Goal: Check status: Check status

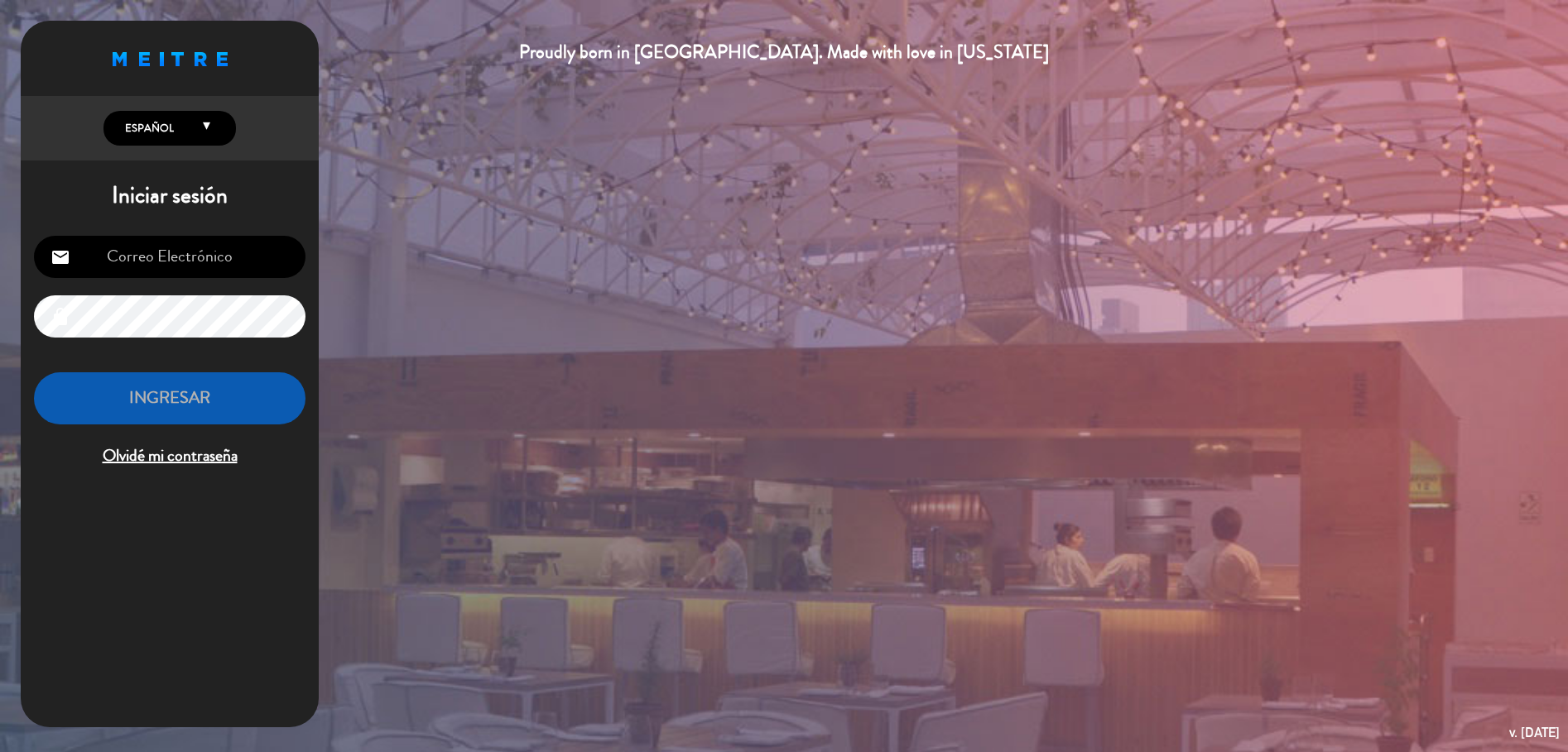
type input "[EMAIL_ADDRESS][PERSON_NAME][DOMAIN_NAME]"
click at [255, 391] on button "INGRESAR" at bounding box center [169, 398] width 271 height 52
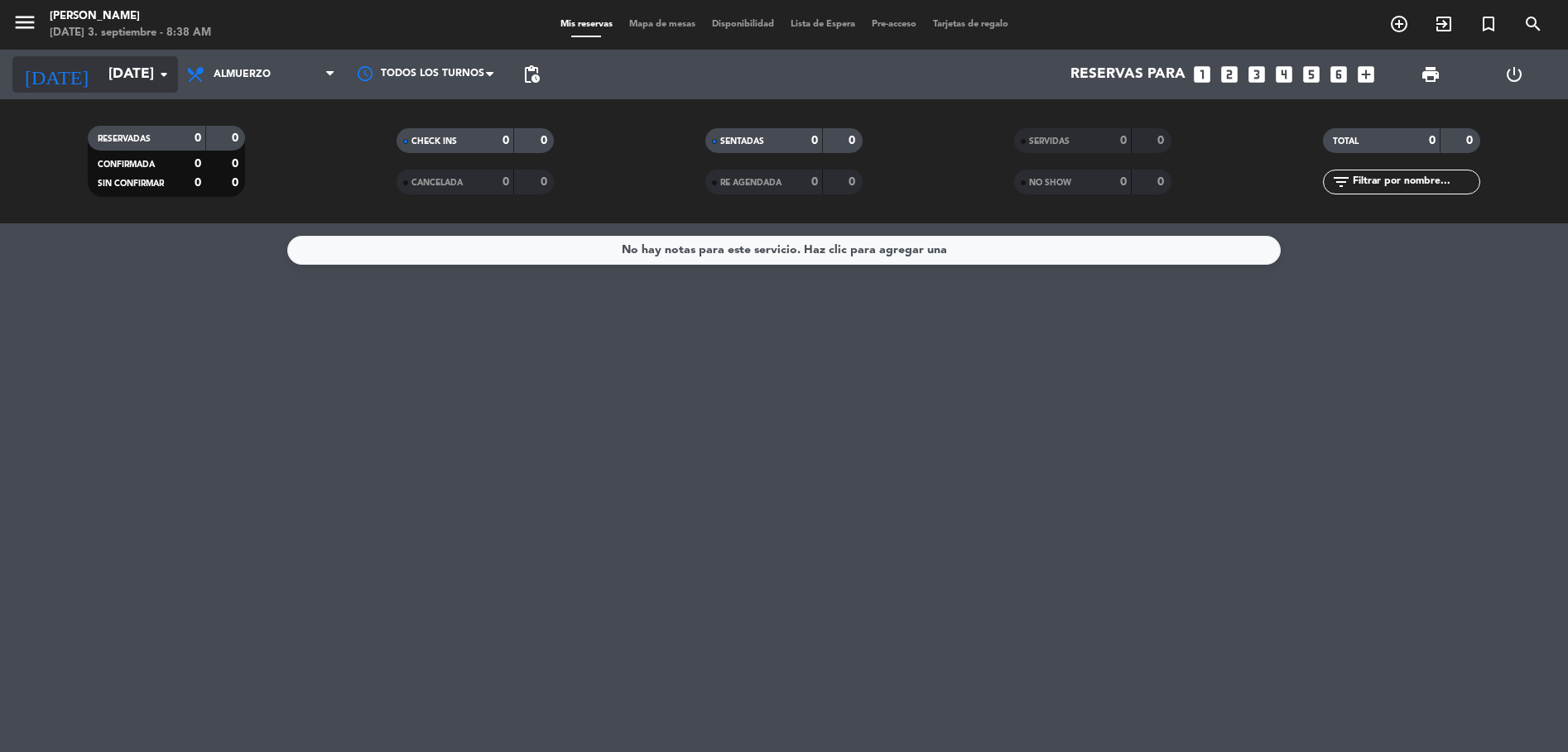
click at [156, 82] on icon "arrow_drop_down" at bounding box center [164, 74] width 20 height 20
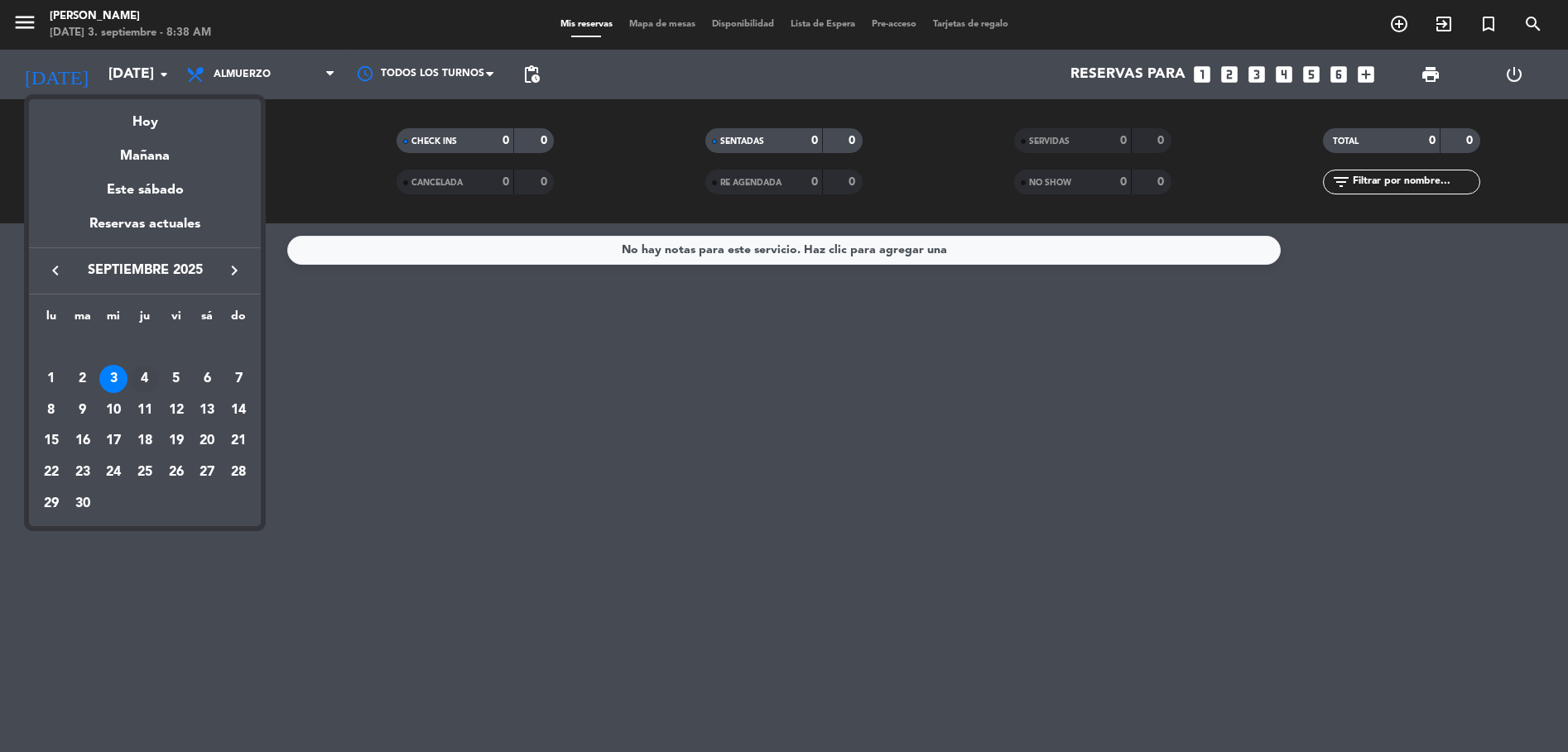
click at [142, 377] on div "4" at bounding box center [144, 378] width 28 height 28
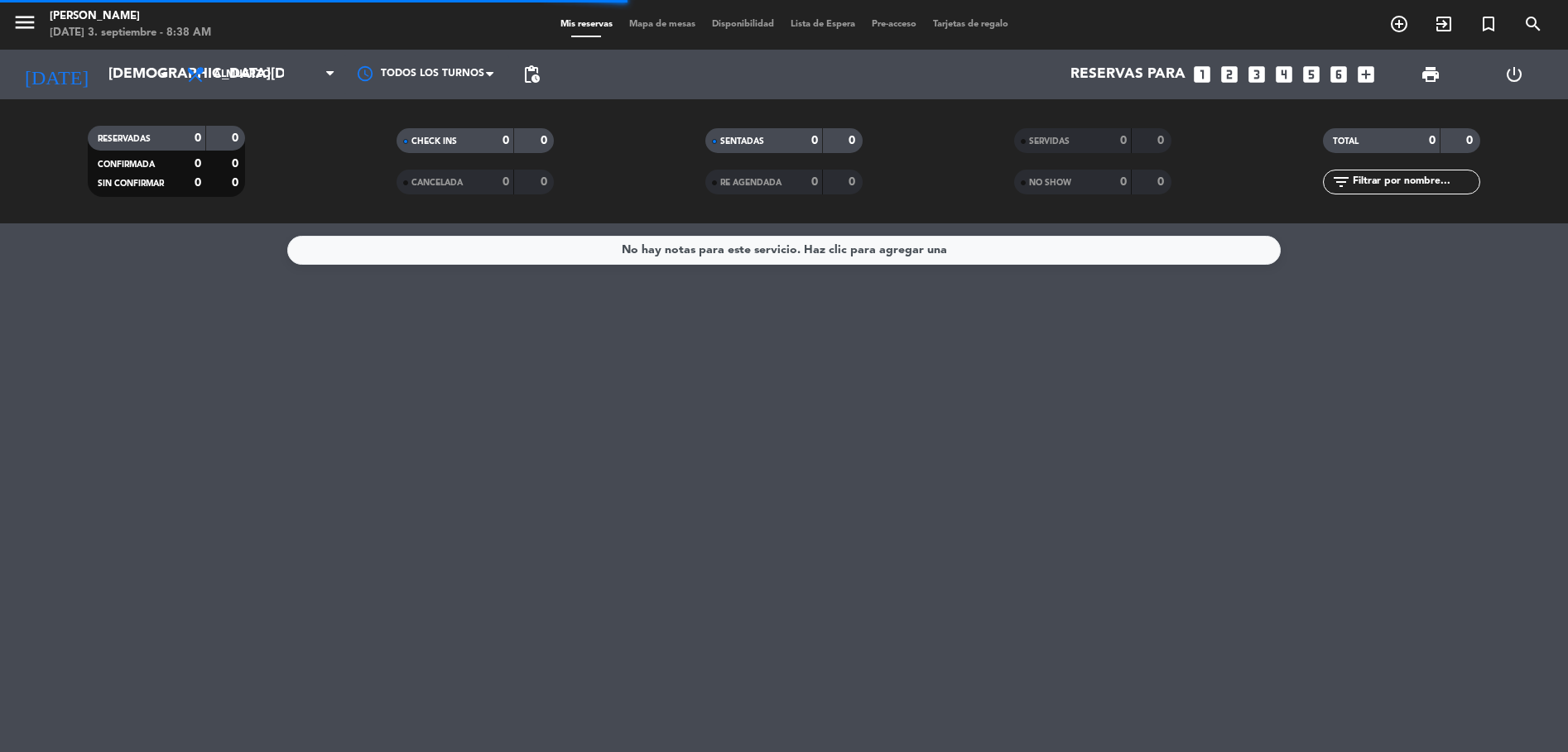
click at [298, 79] on span "Almuerzo" at bounding box center [260, 74] width 165 height 36
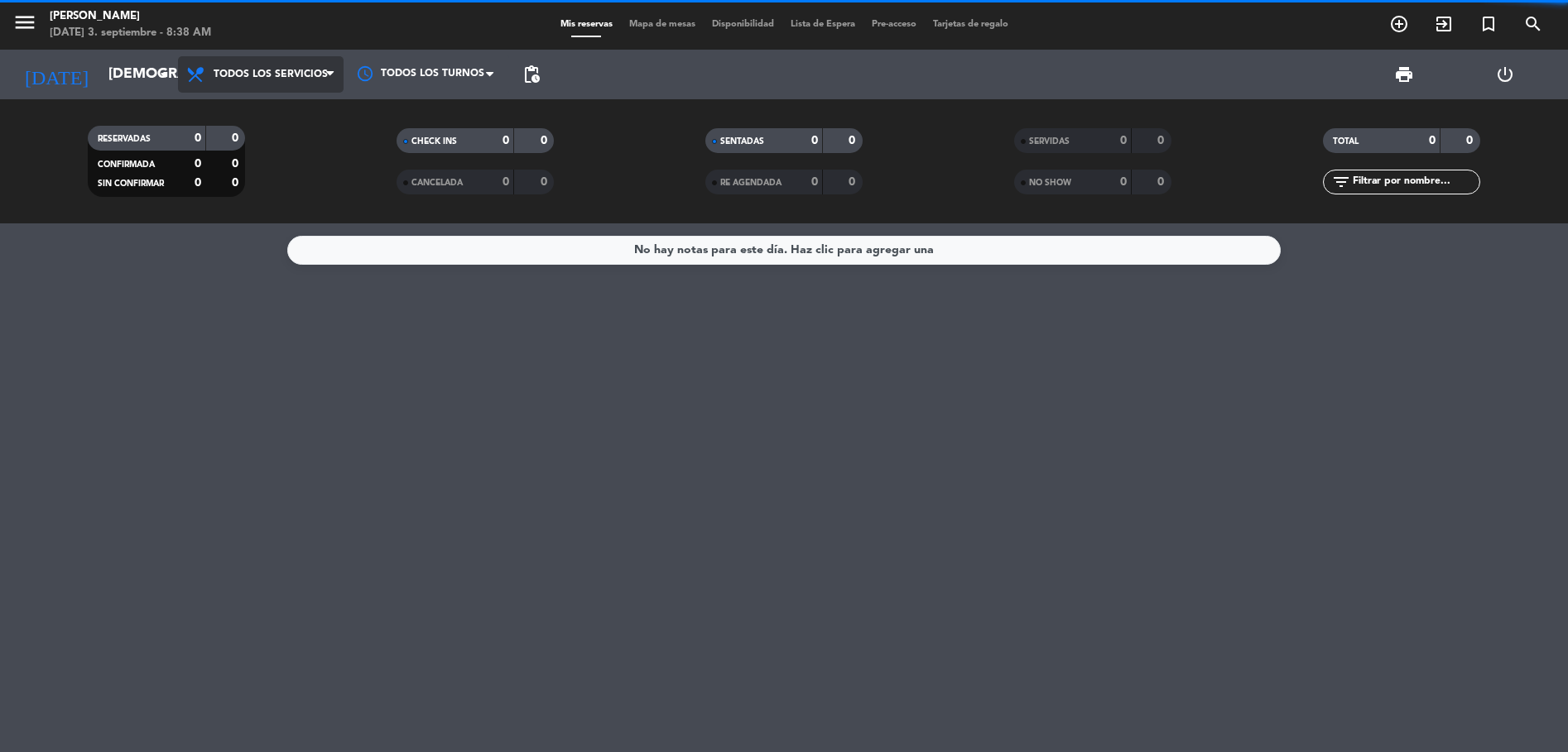
click at [297, 112] on div "menu [PERSON_NAME] [DATE] 3. septiembre - 8:38 AM Mis reservas Mapa de mesas Di…" at bounding box center [784, 112] width 1568 height 223
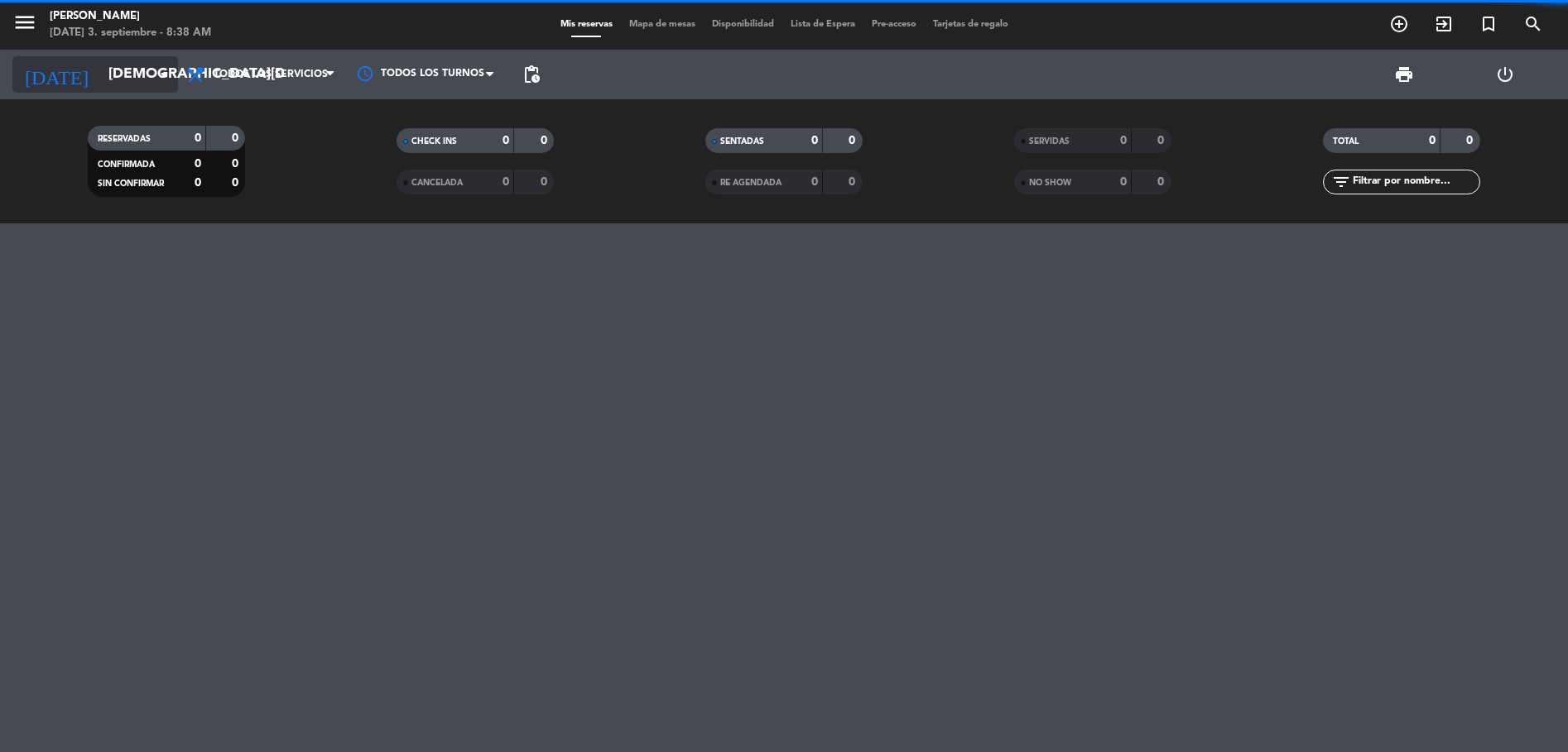
click at [100, 67] on input "[DEMOGRAPHIC_DATA][DATE]" at bounding box center [196, 74] width 192 height 33
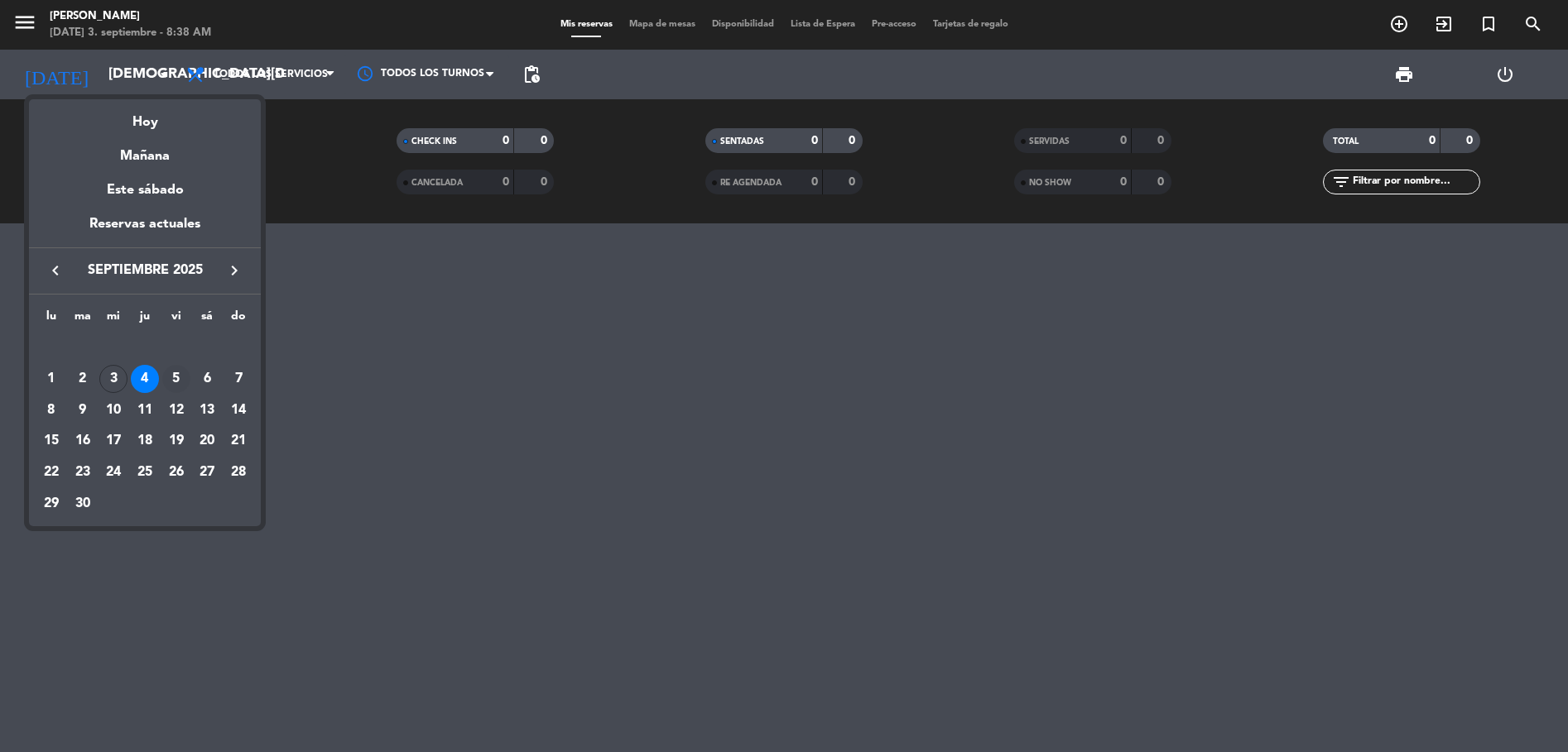
click at [170, 371] on div "5" at bounding box center [176, 378] width 28 height 28
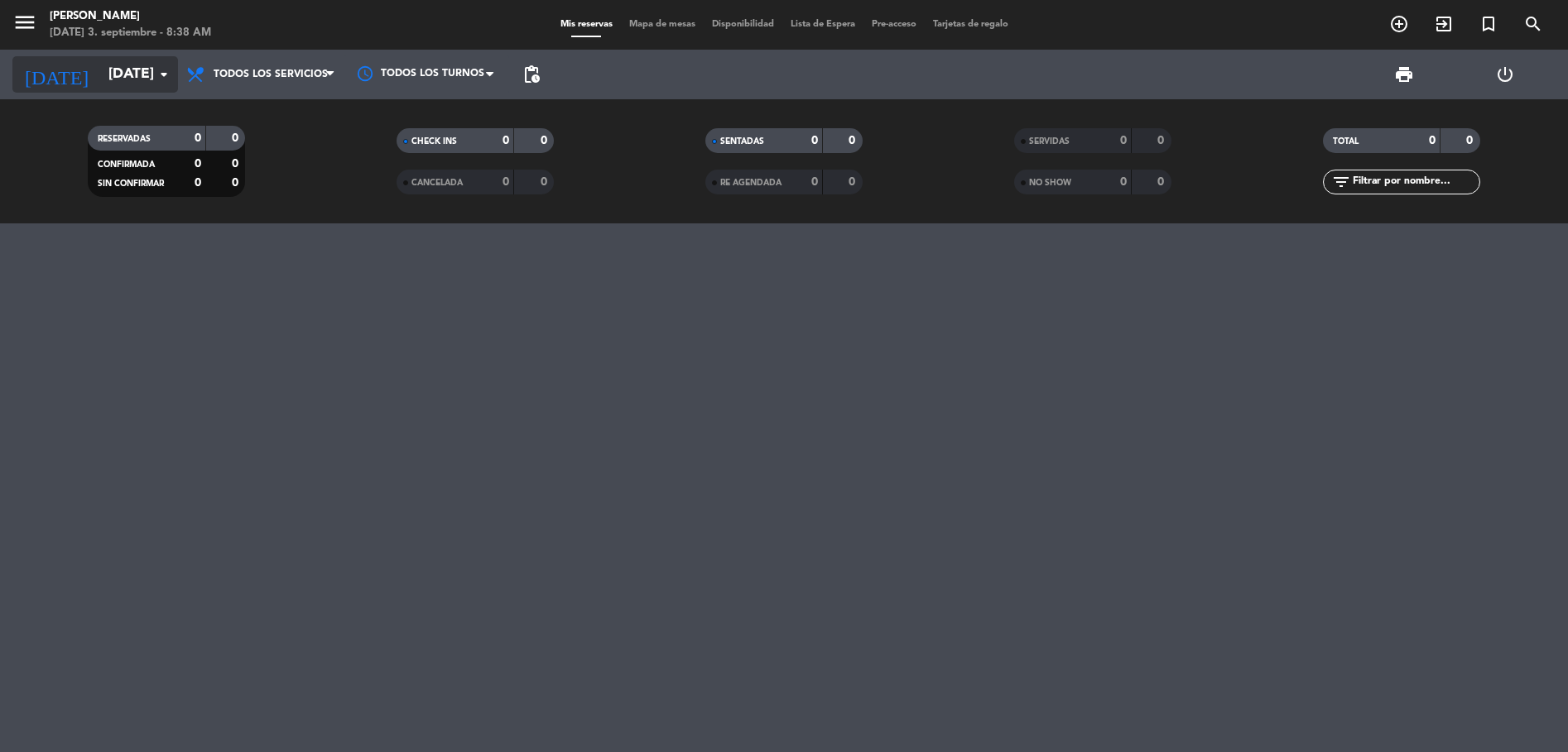
click at [100, 72] on input "[DATE]" at bounding box center [196, 74] width 192 height 33
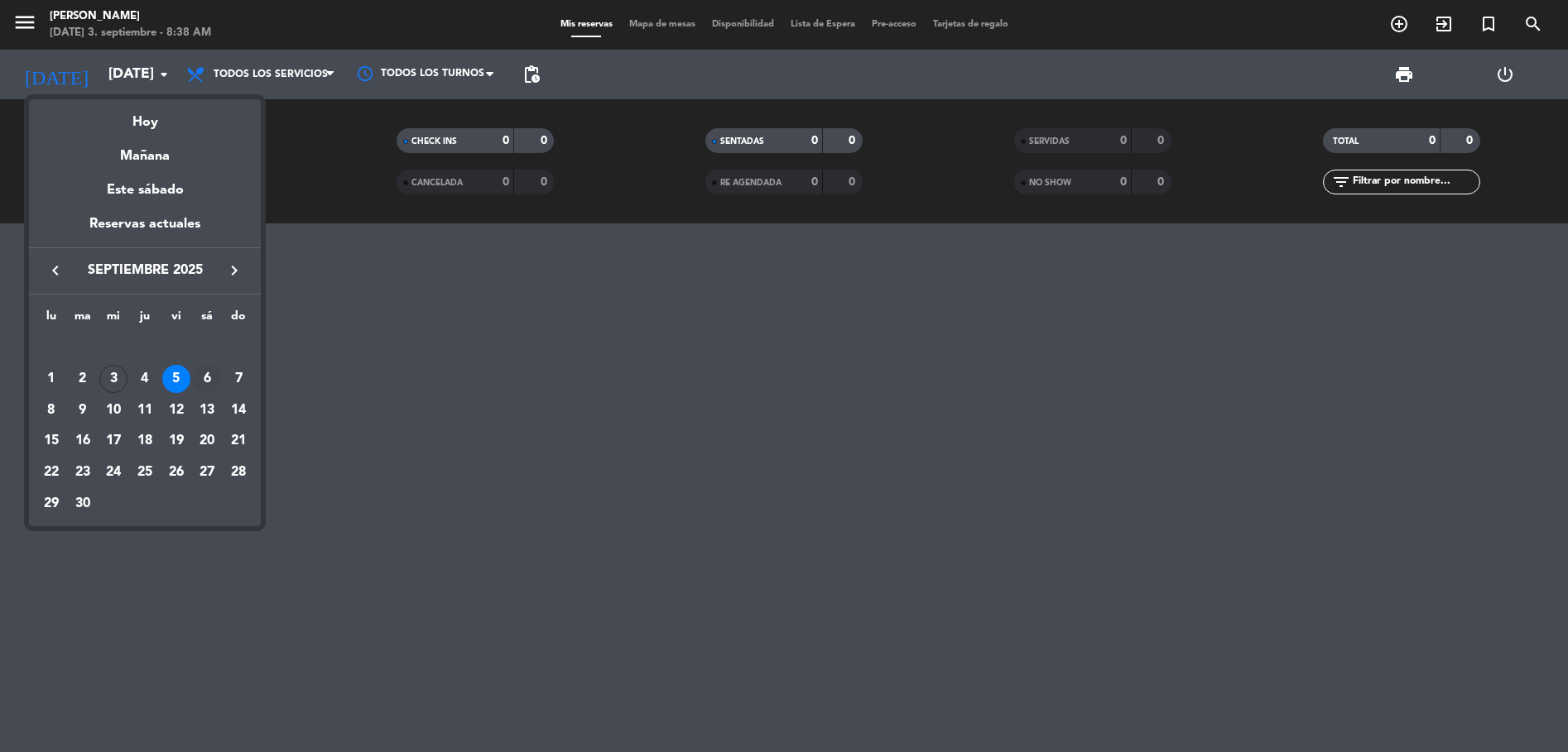
click at [195, 384] on div "6" at bounding box center [207, 378] width 28 height 28
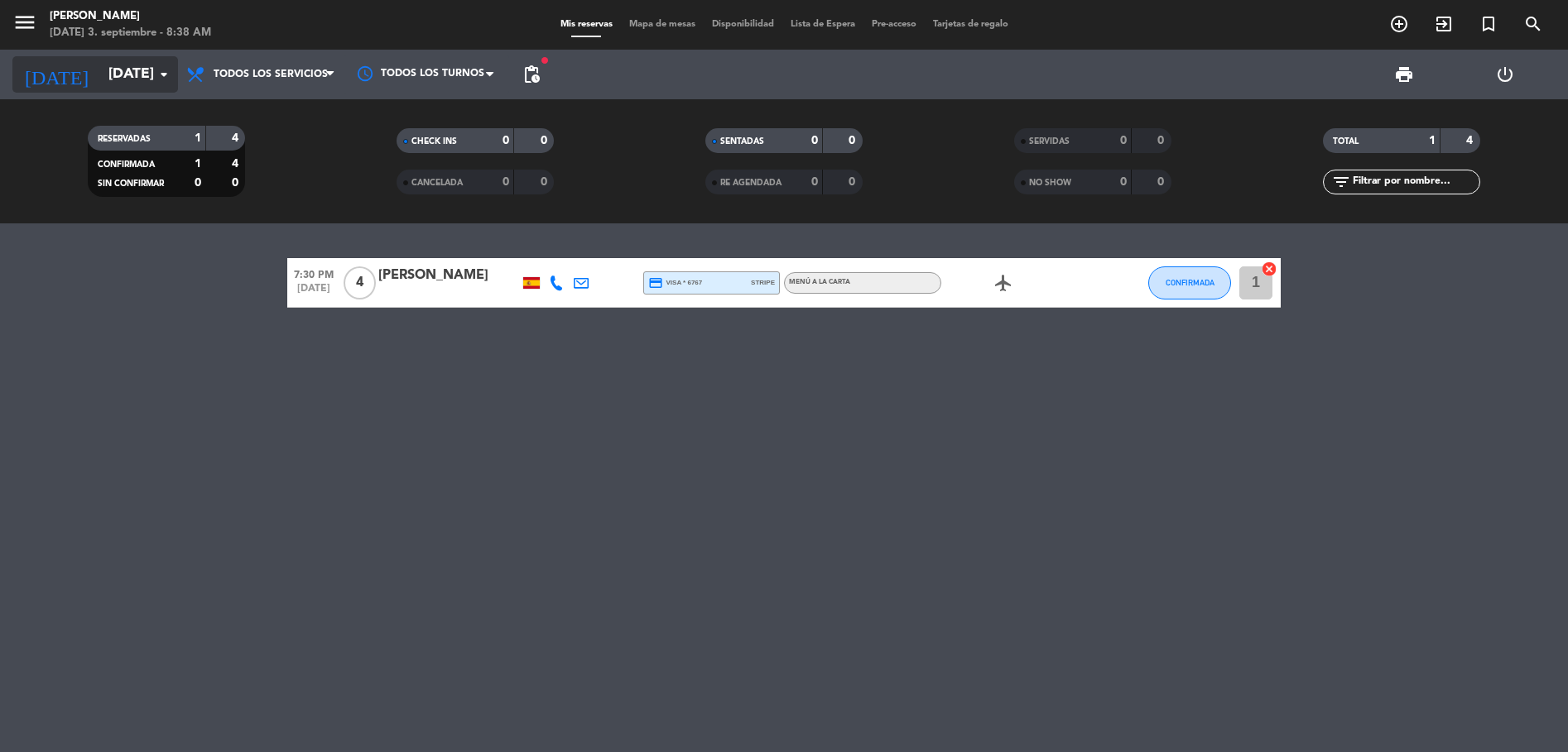
click at [100, 80] on input "[DATE]" at bounding box center [196, 74] width 192 height 33
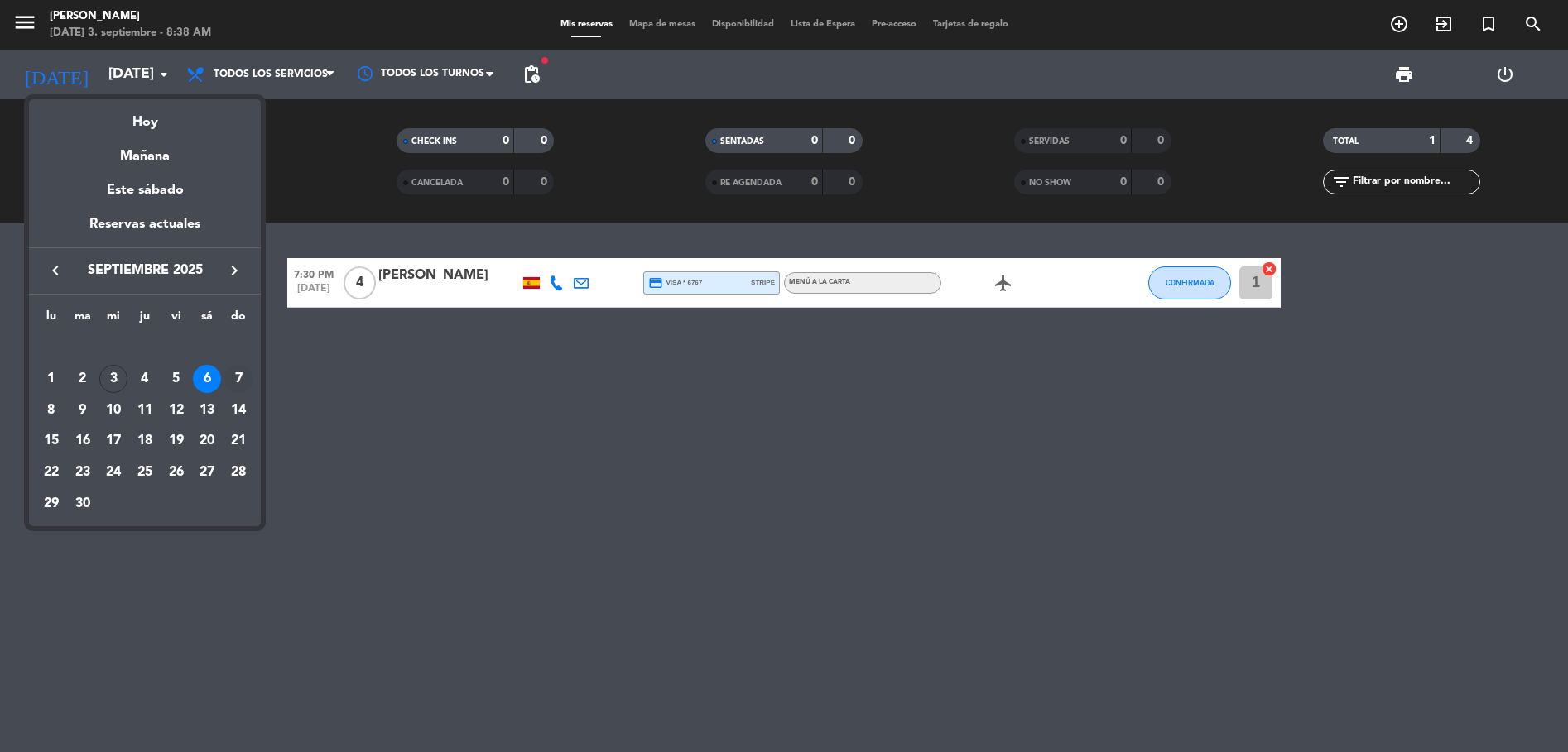
click at [231, 368] on div "7" at bounding box center [238, 378] width 28 height 28
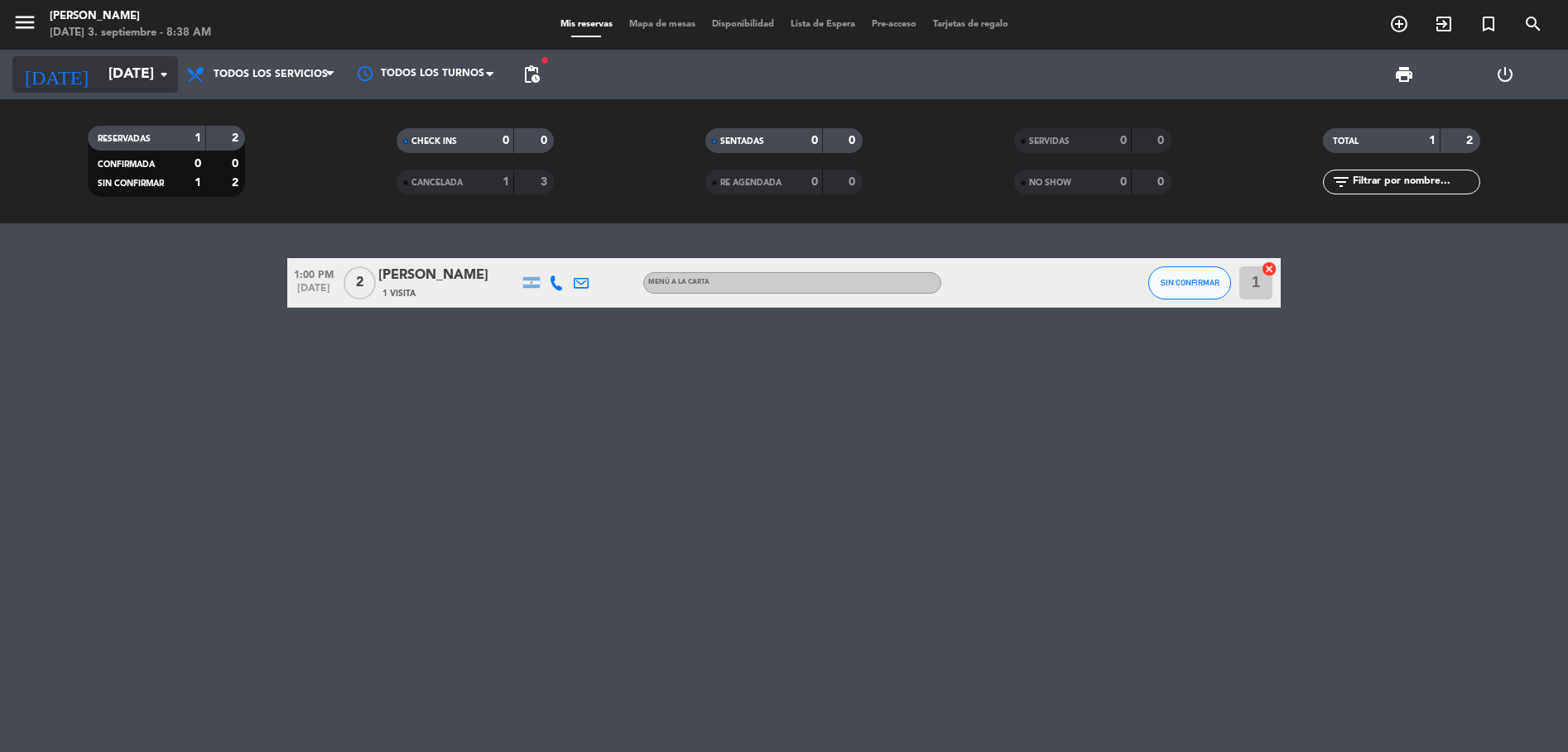
click at [113, 80] on input "[DATE]" at bounding box center [196, 74] width 192 height 33
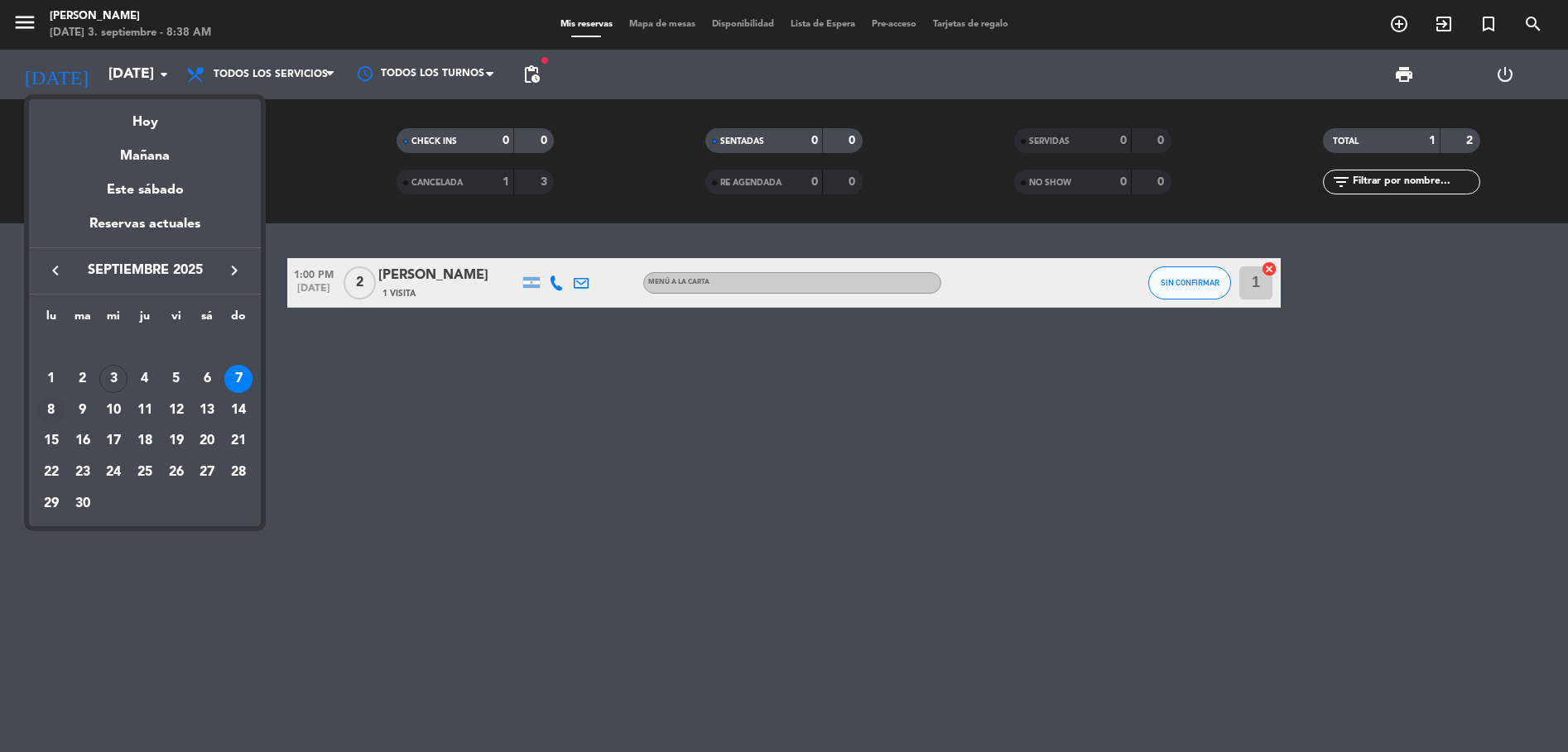
click at [55, 416] on div "8" at bounding box center [51, 410] width 28 height 28
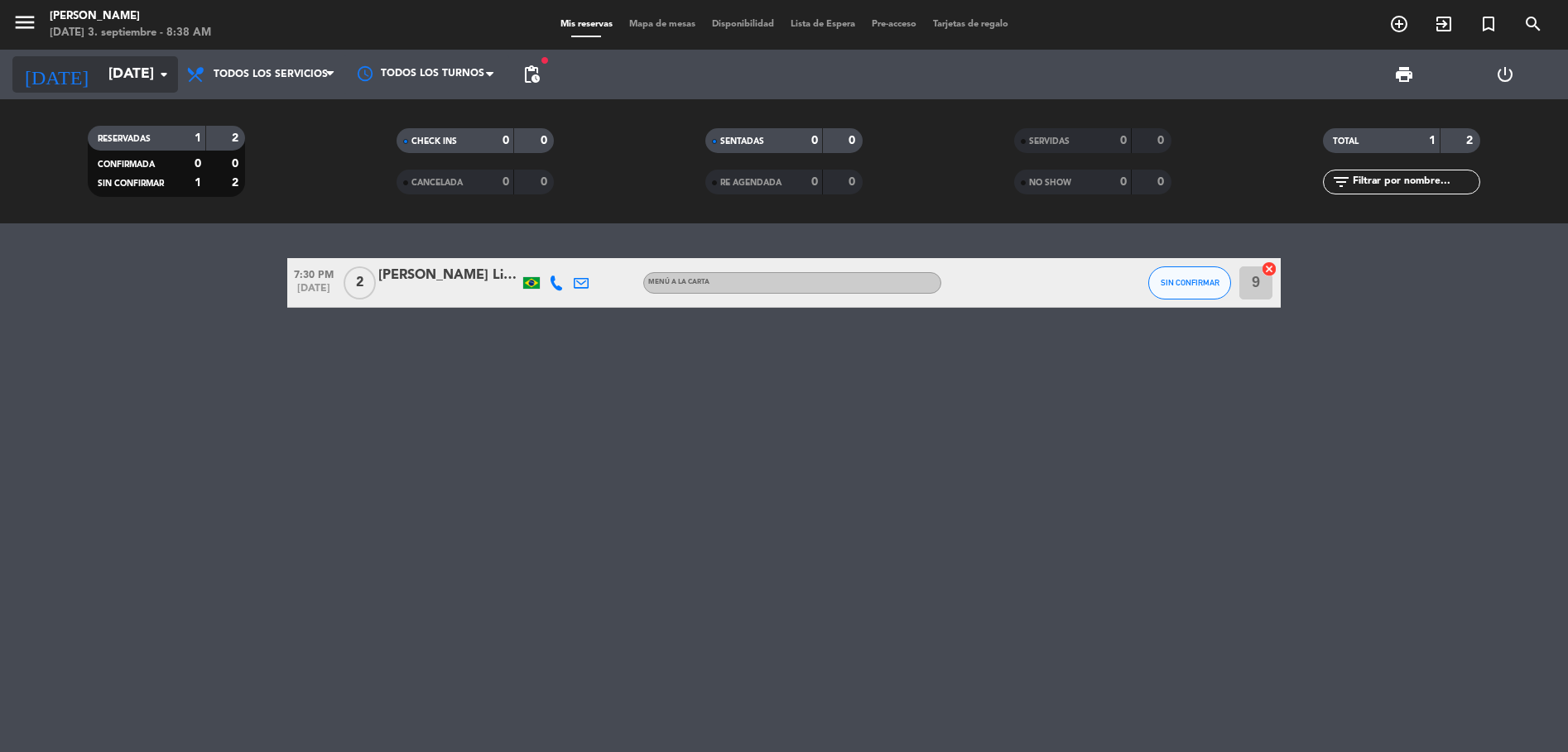
click at [104, 84] on input "[DATE]" at bounding box center [196, 74] width 192 height 33
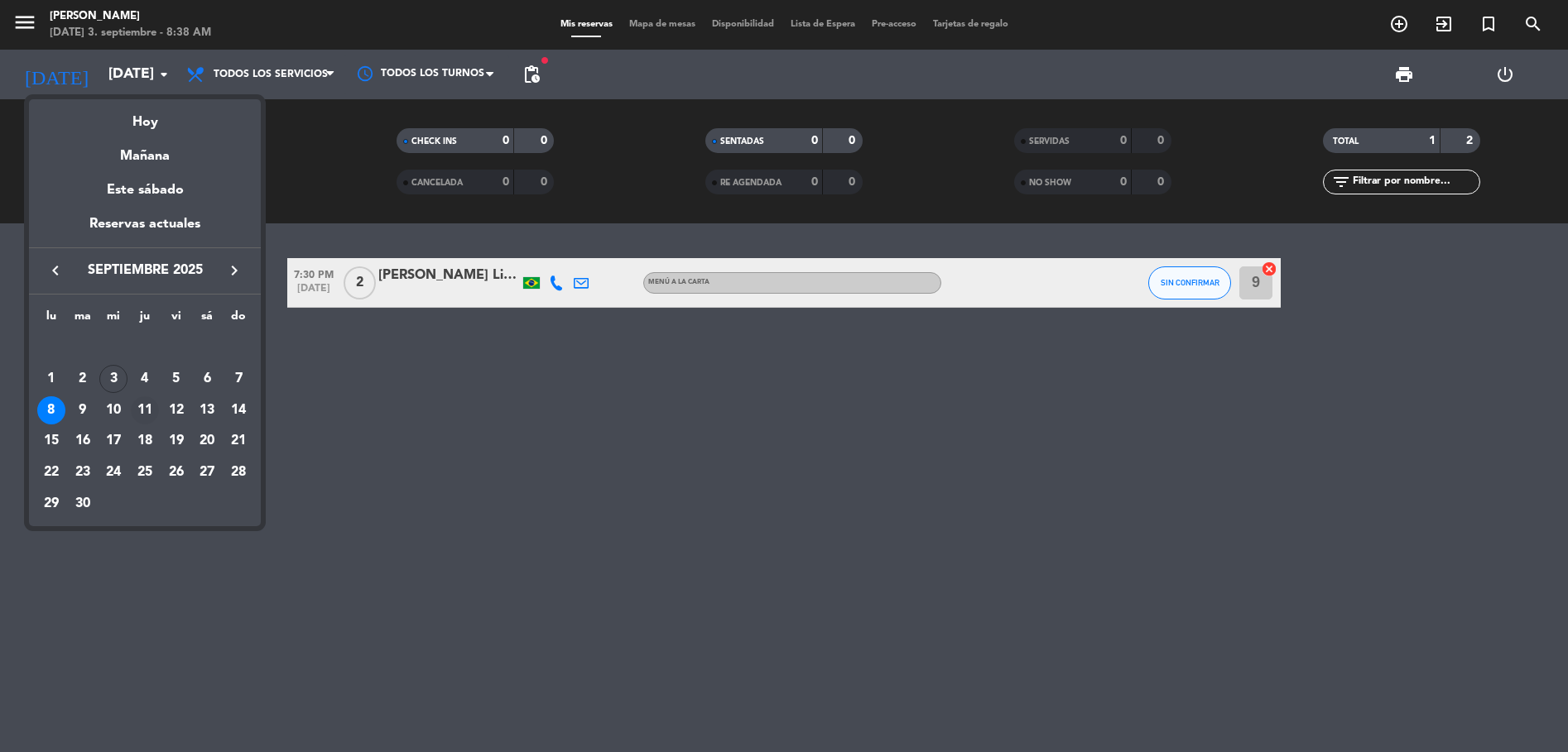
click at [159, 411] on td "11" at bounding box center [144, 410] width 32 height 32
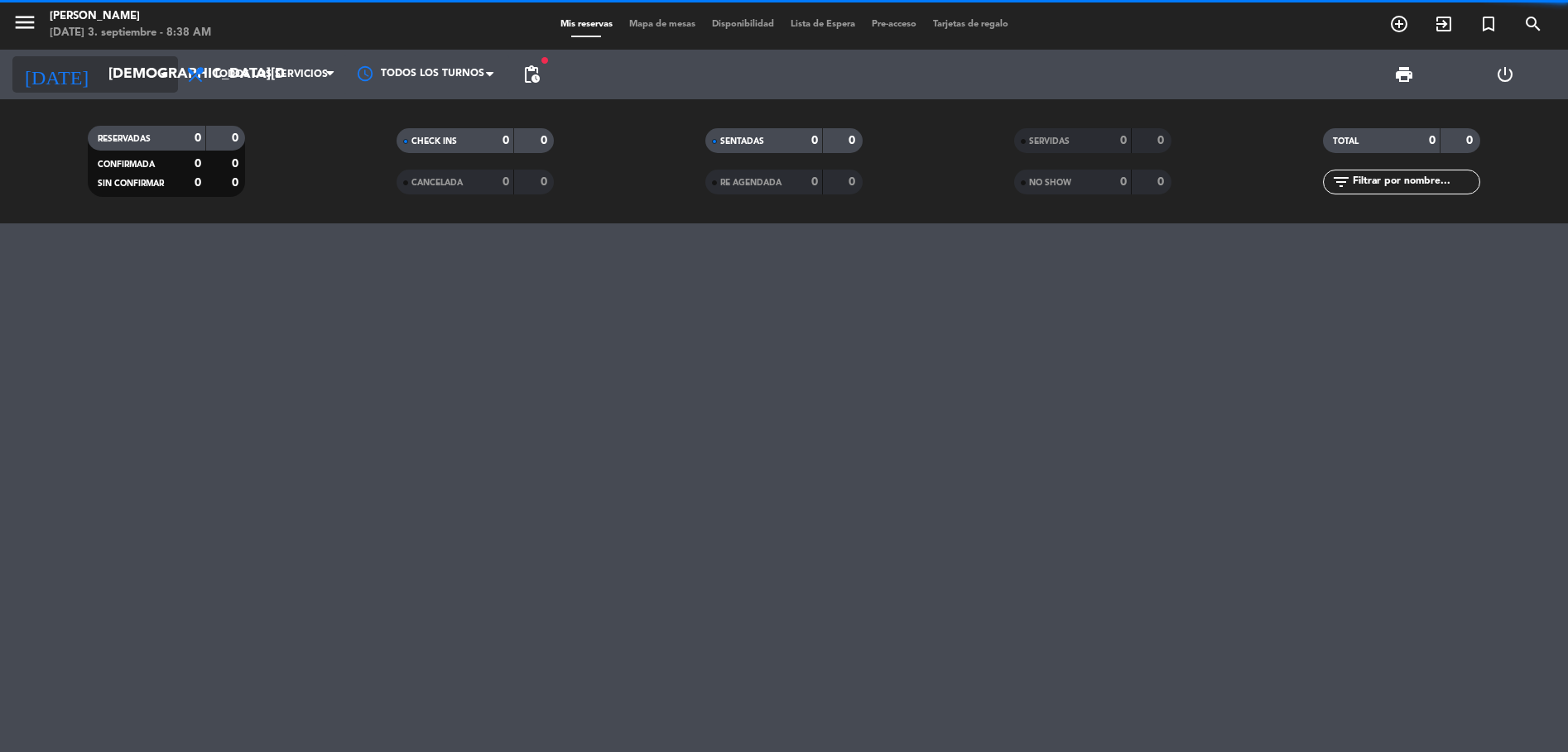
click at [100, 64] on input "[DEMOGRAPHIC_DATA][DATE]" at bounding box center [196, 74] width 192 height 33
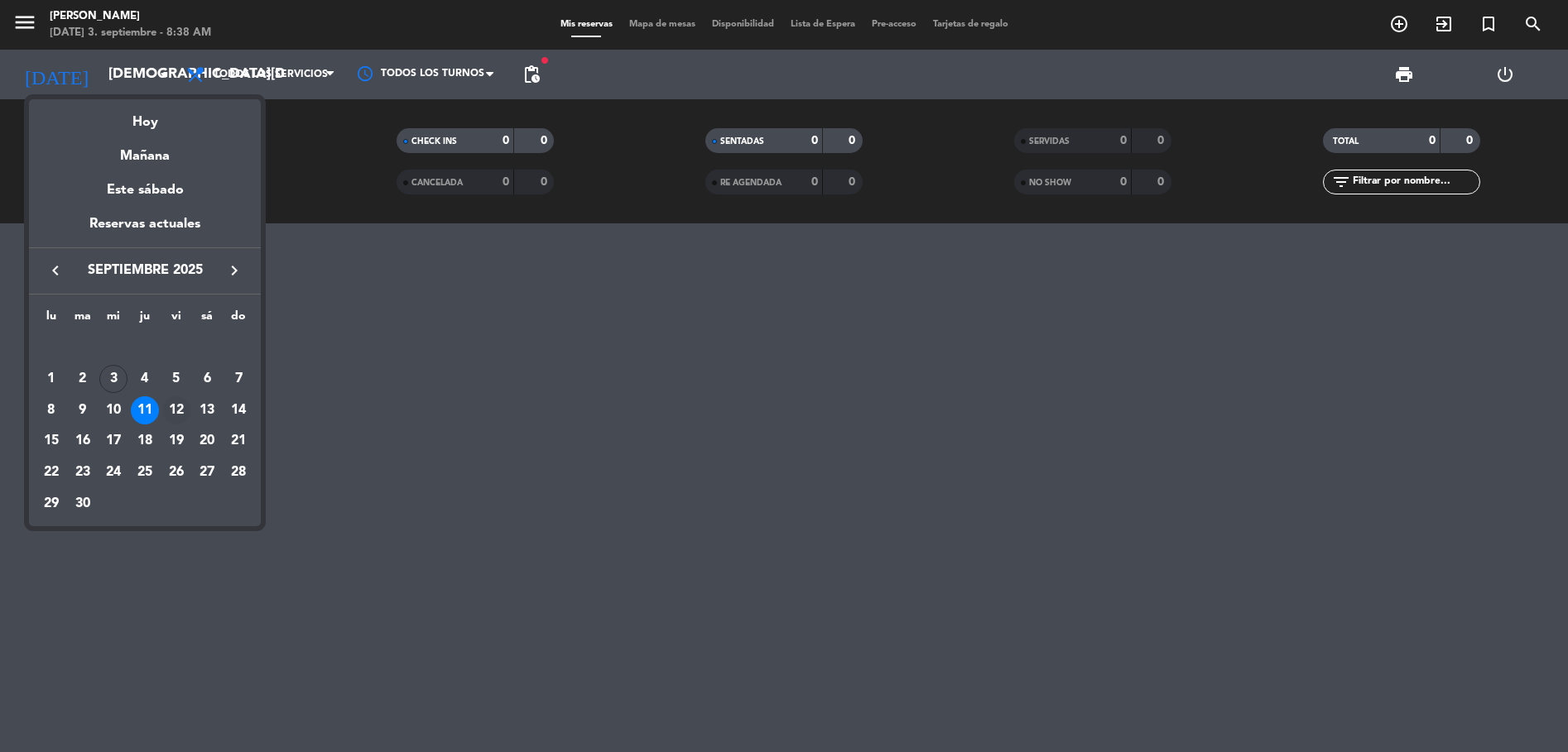
click at [166, 415] on div "12" at bounding box center [176, 410] width 28 height 28
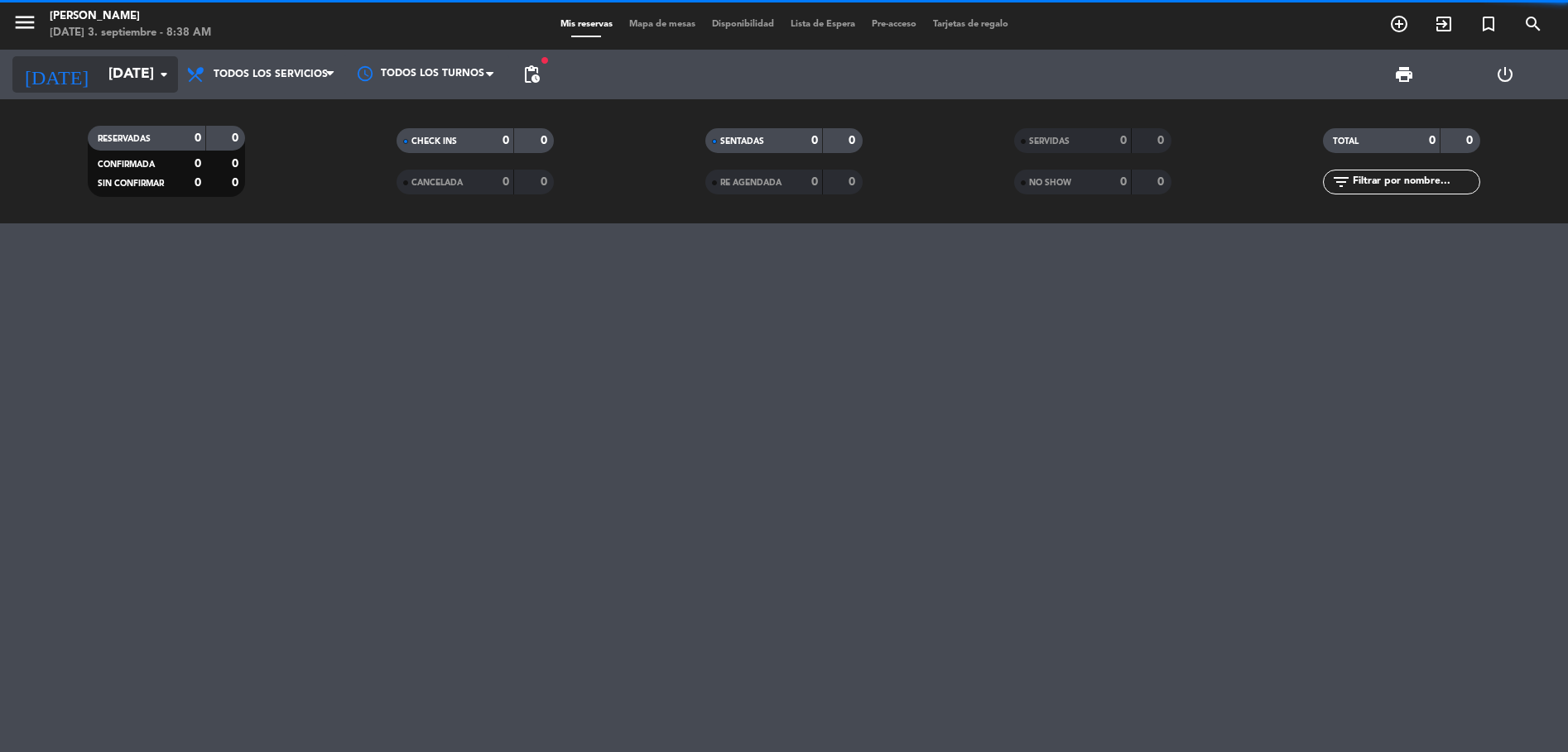
click at [100, 90] on input "[DATE]" at bounding box center [196, 74] width 192 height 33
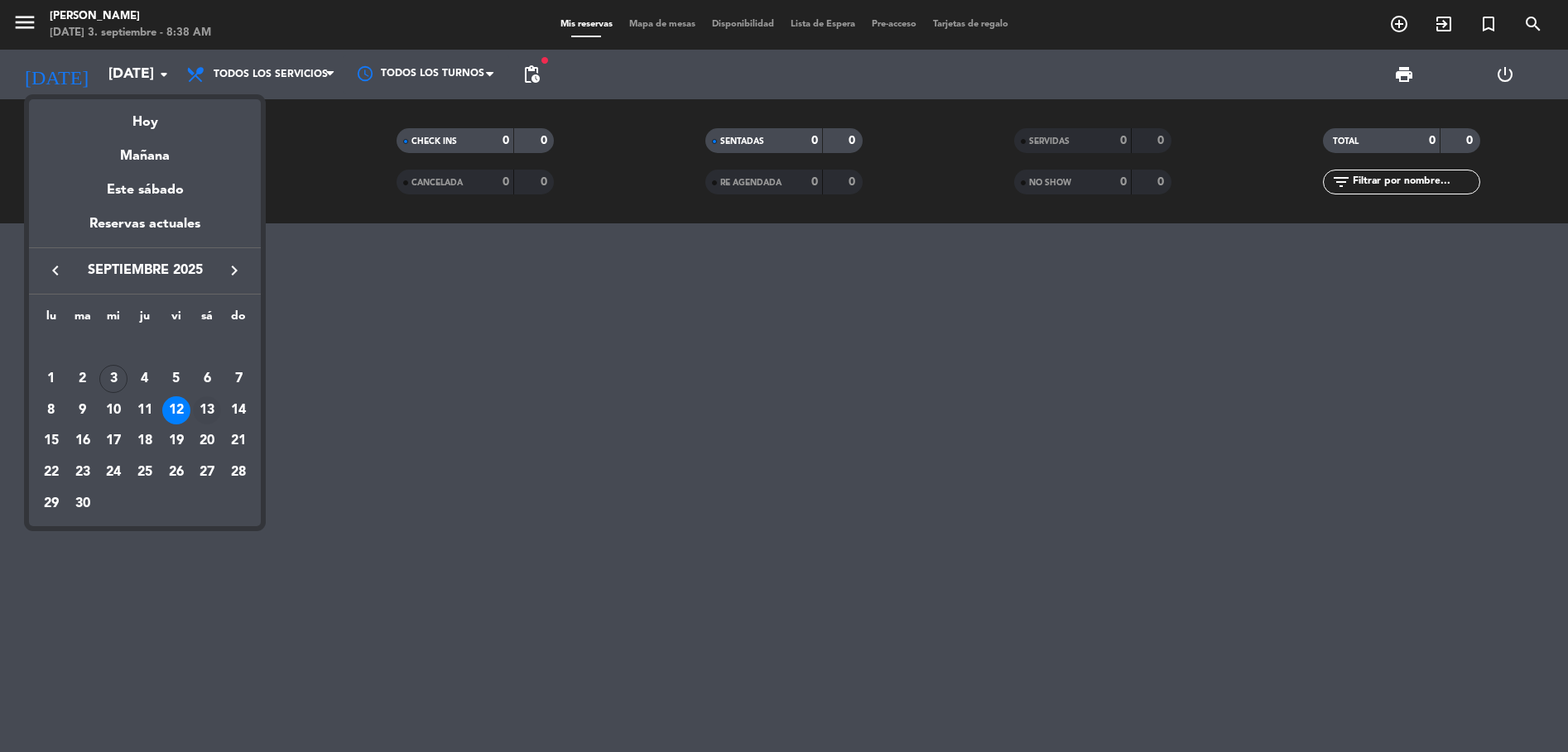
click at [207, 411] on div "13" at bounding box center [207, 410] width 28 height 28
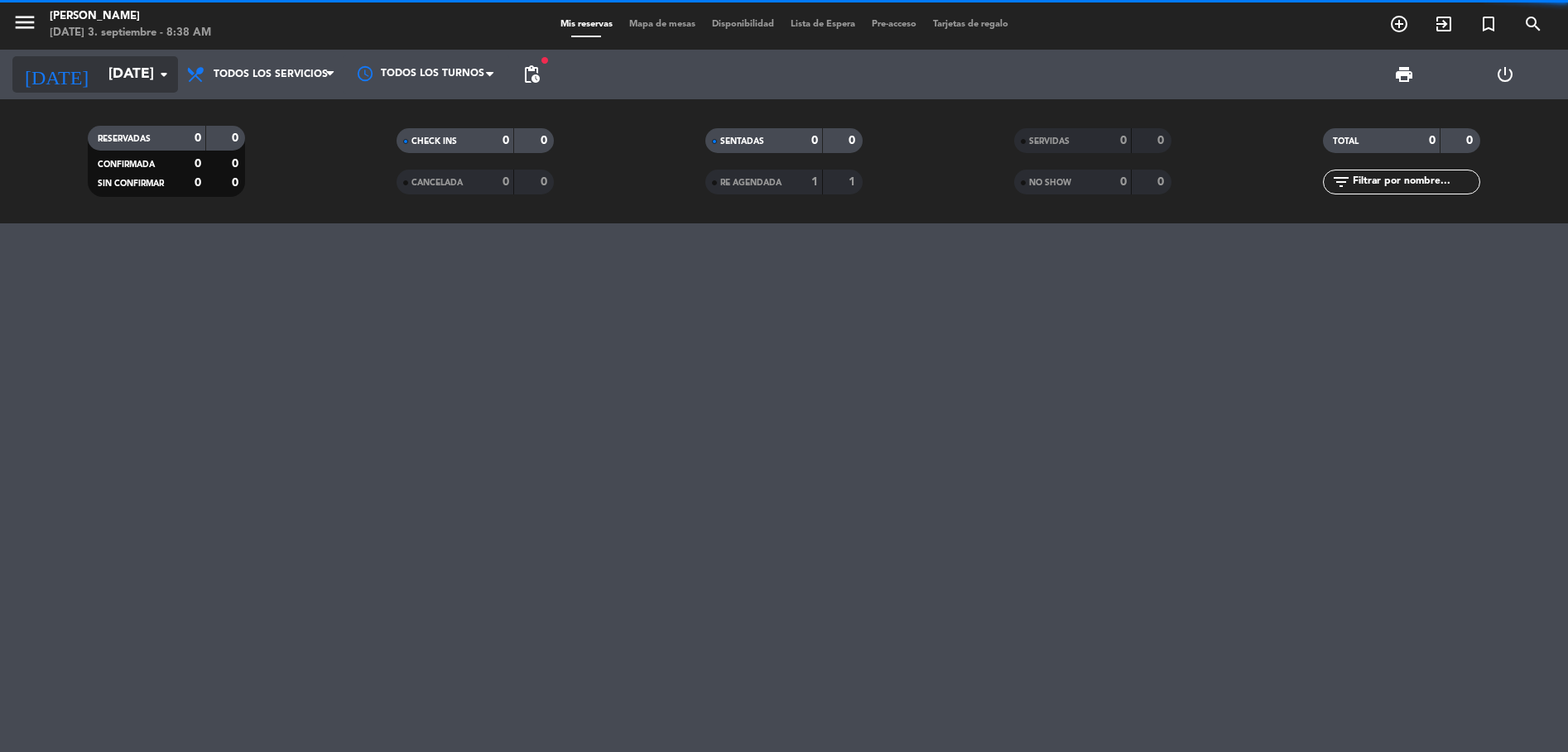
click at [131, 82] on input "[DATE]" at bounding box center [196, 74] width 192 height 33
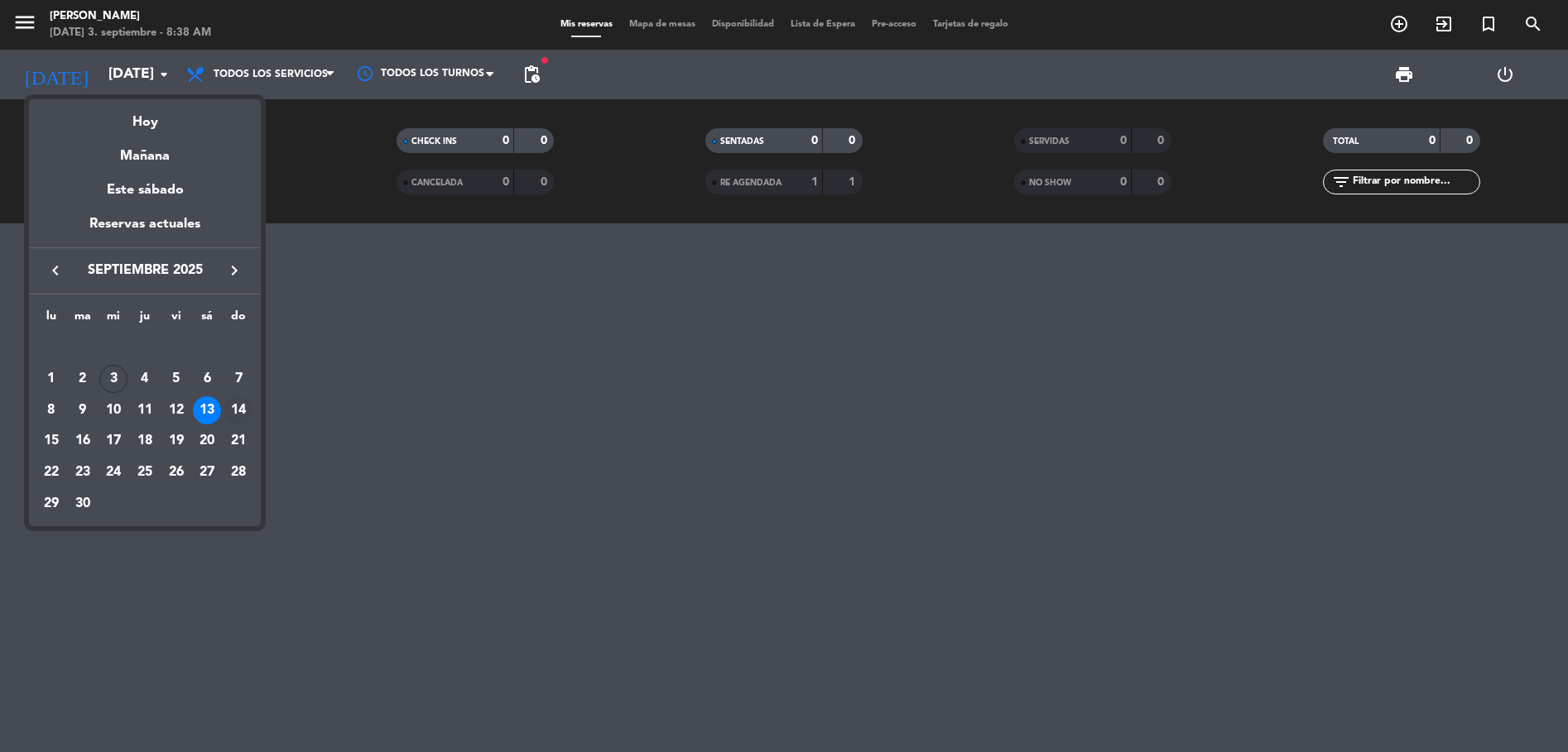
click at [240, 409] on div "14" at bounding box center [238, 410] width 28 height 28
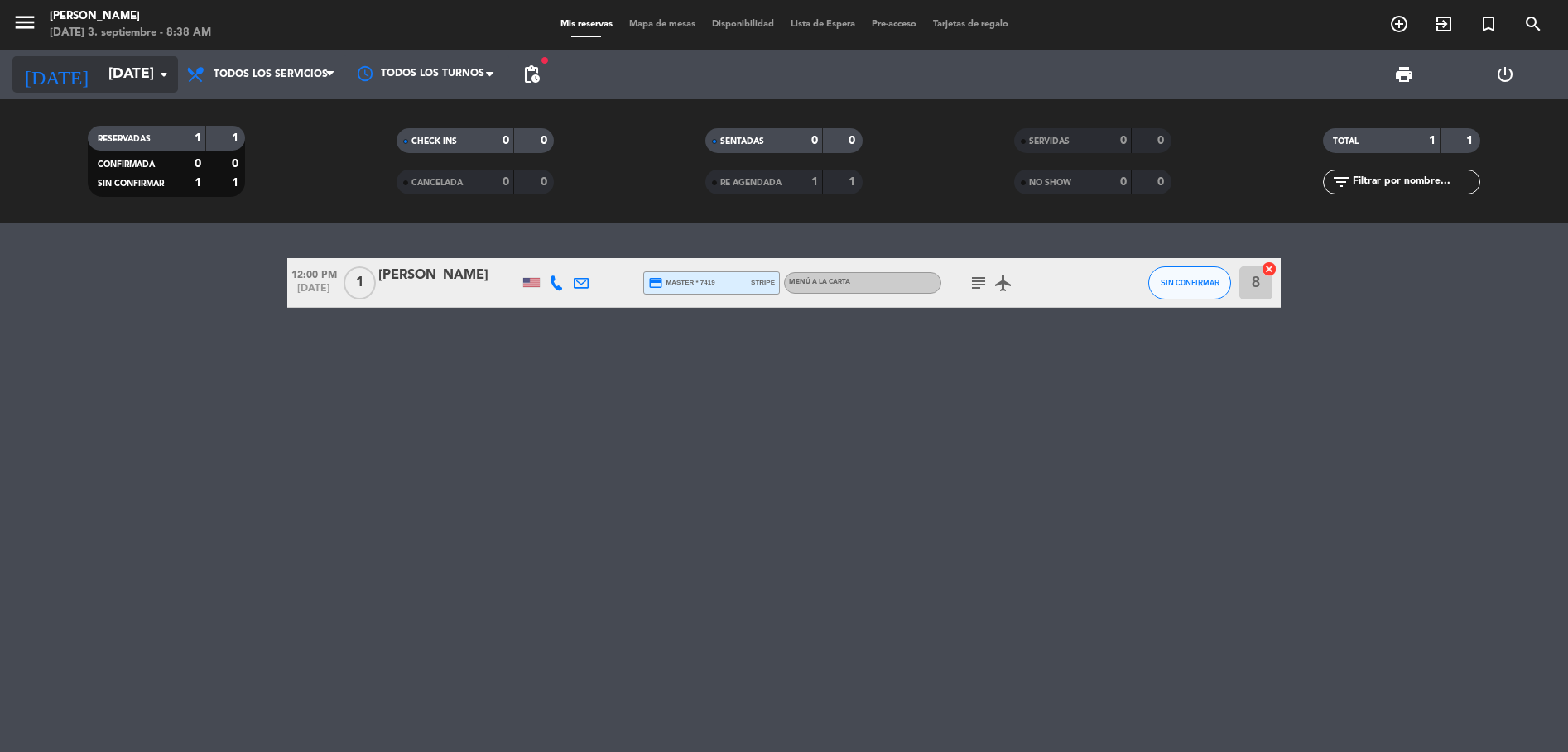
click at [100, 69] on input "[DATE]" at bounding box center [196, 74] width 192 height 33
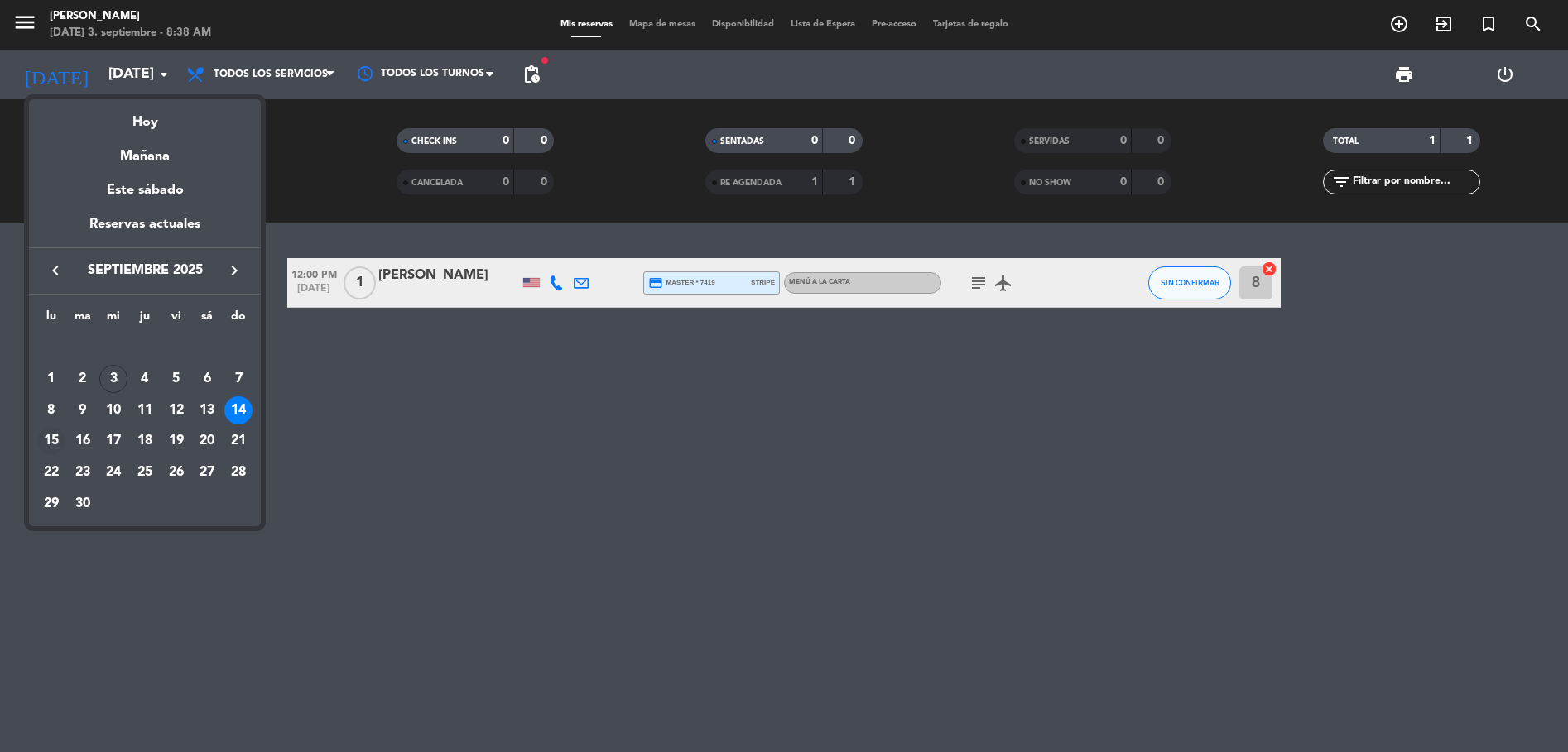
click at [50, 442] on div "15" at bounding box center [51, 441] width 28 height 28
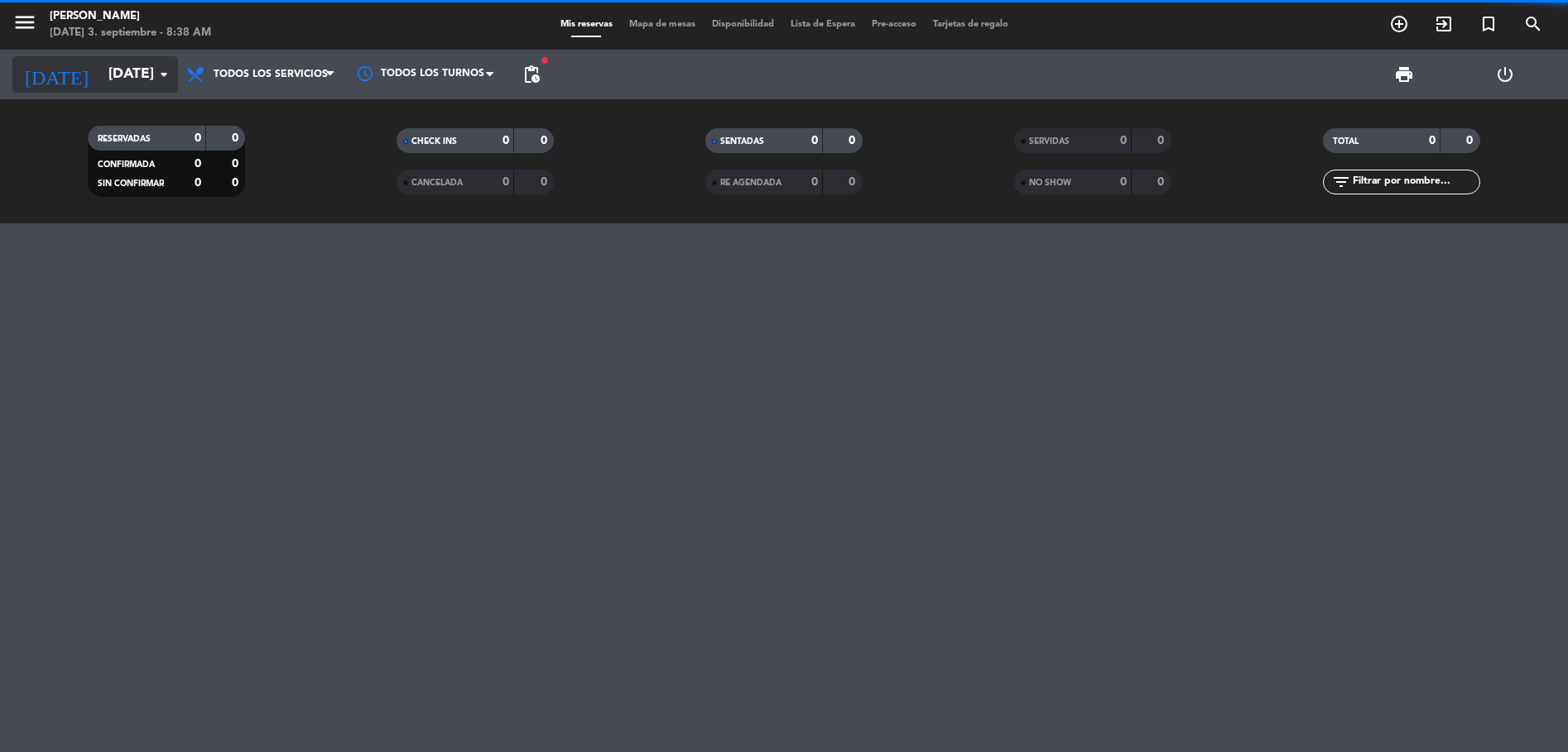
click at [100, 76] on input "[DATE]" at bounding box center [196, 74] width 192 height 33
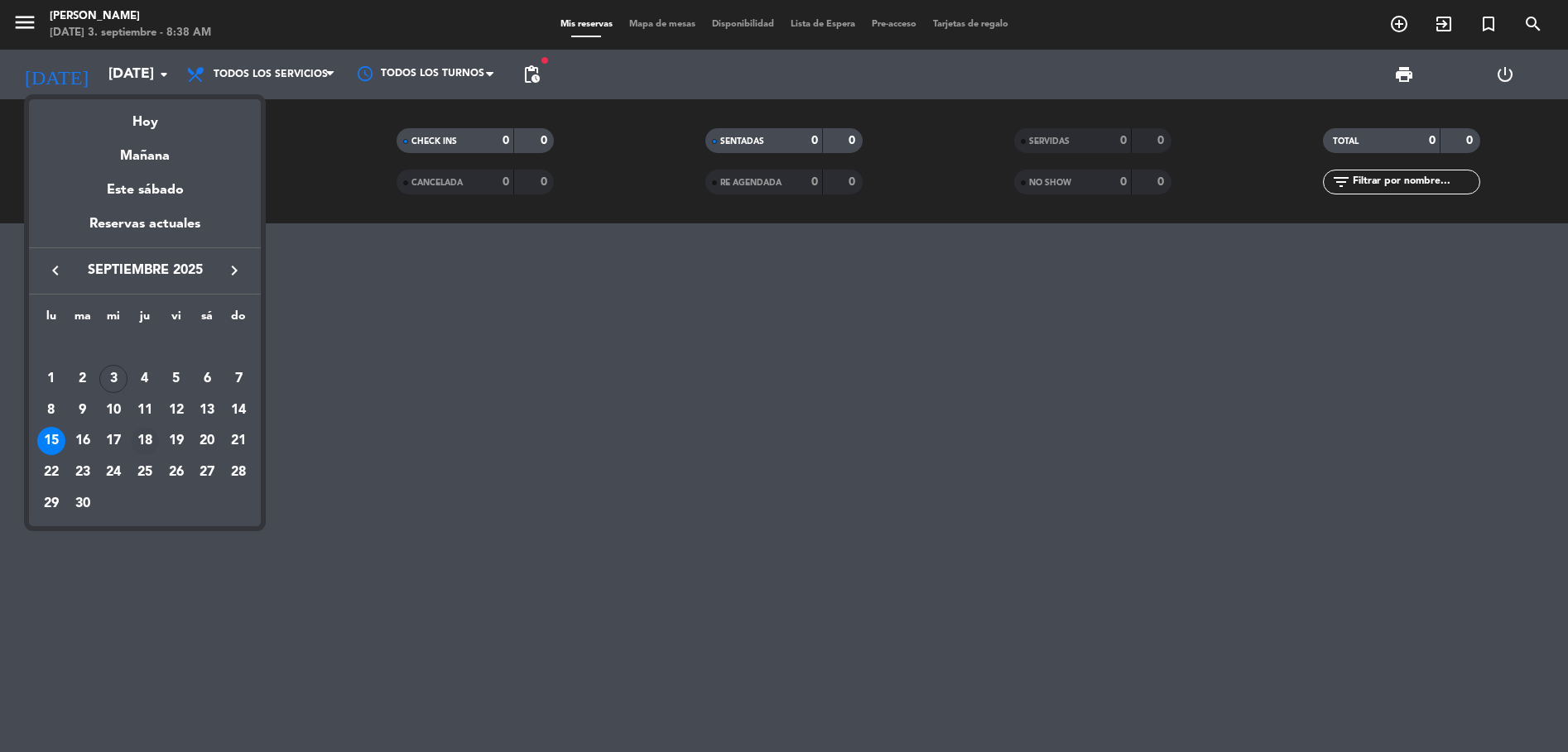
click at [140, 447] on div "18" at bounding box center [144, 441] width 28 height 28
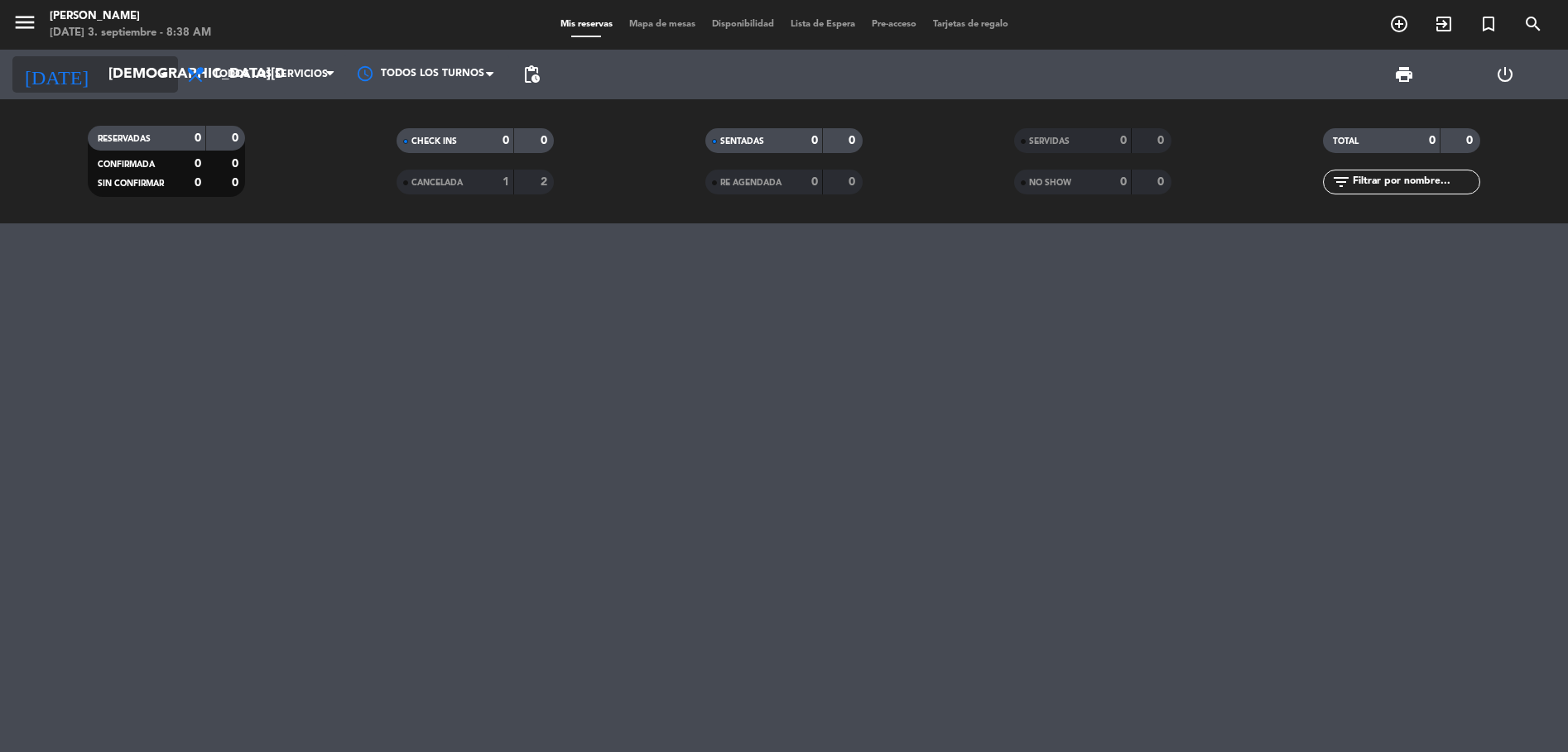
click at [122, 88] on input "[DEMOGRAPHIC_DATA][DATE]" at bounding box center [196, 74] width 192 height 33
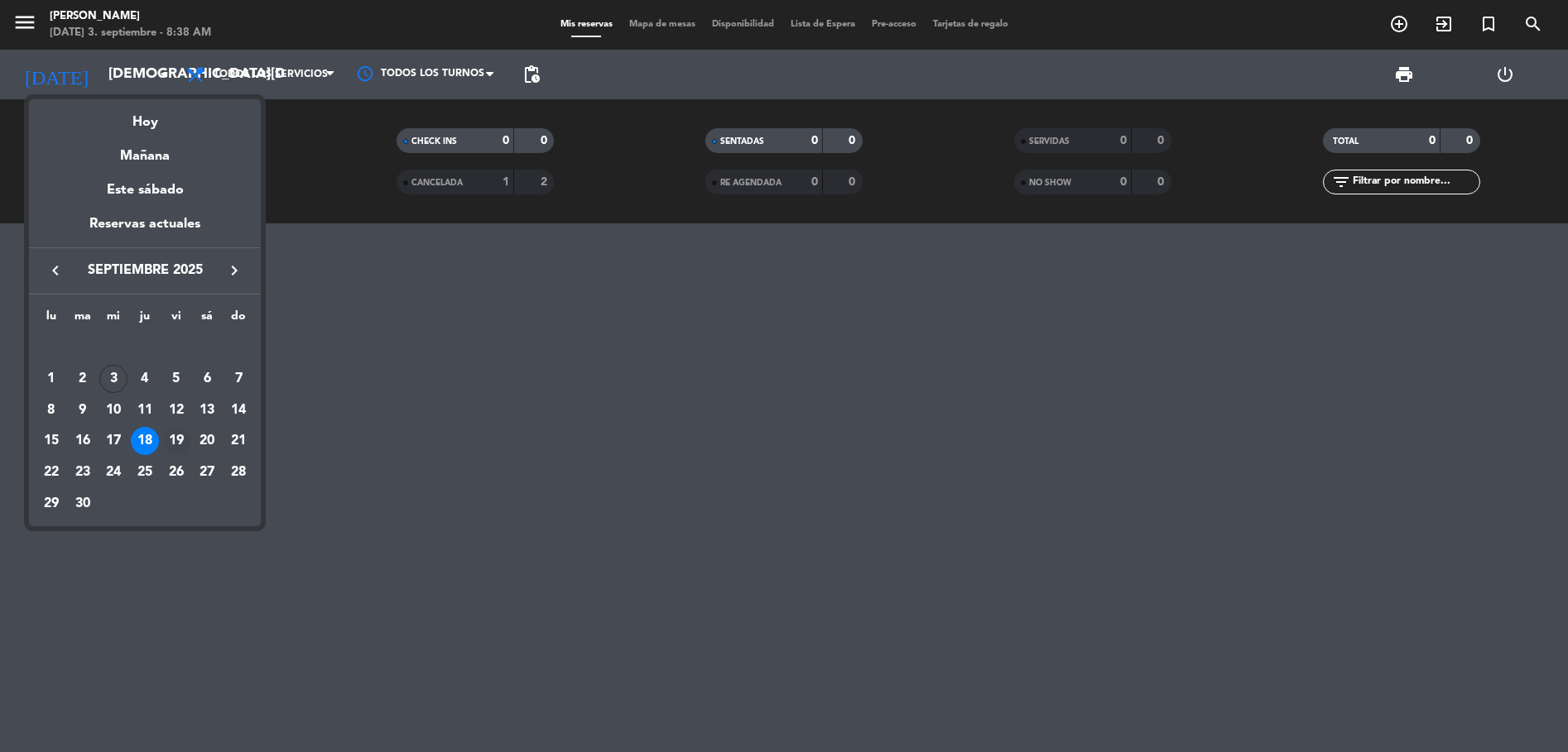
click at [175, 444] on div "19" at bounding box center [176, 441] width 28 height 28
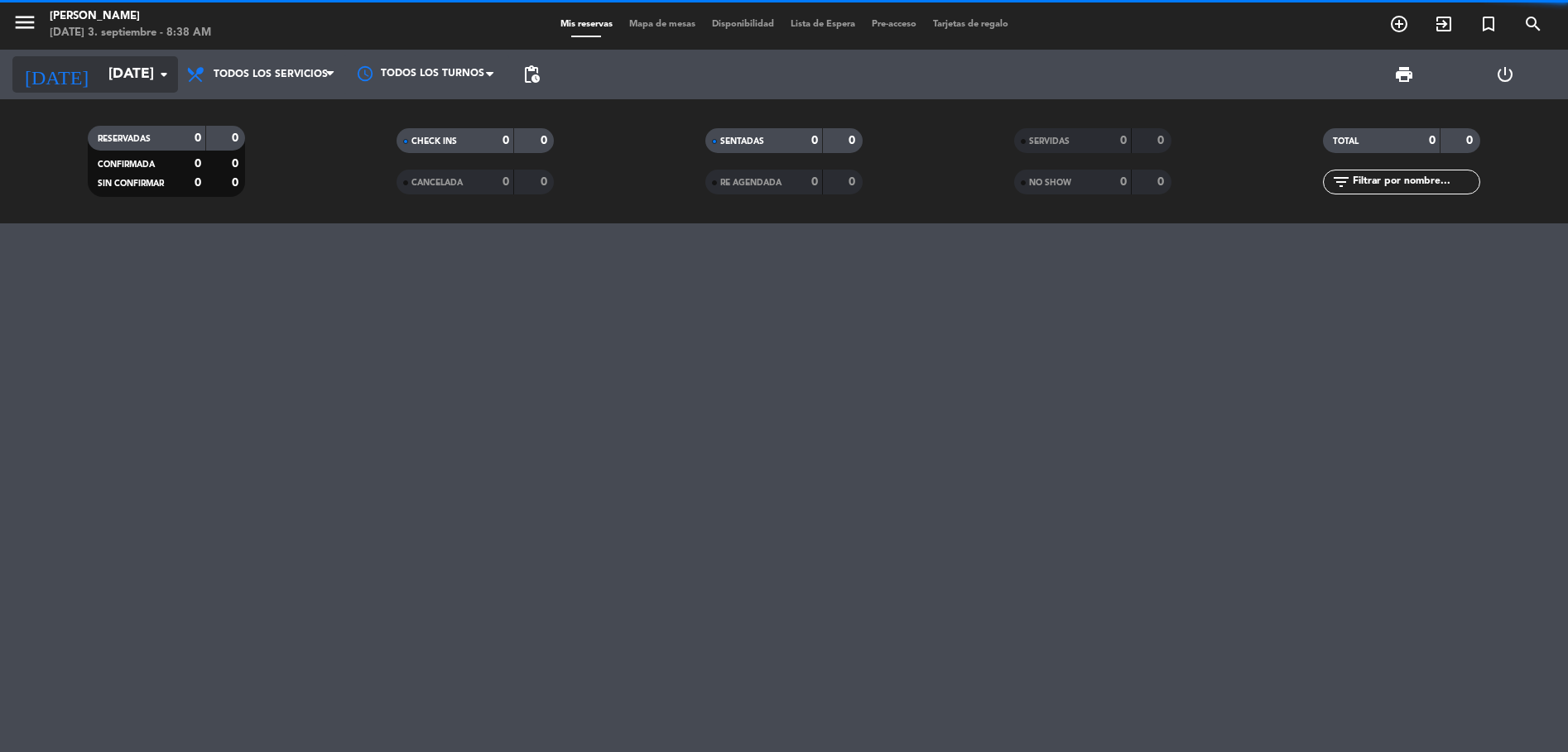
click at [106, 82] on input "[DATE]" at bounding box center [196, 74] width 192 height 33
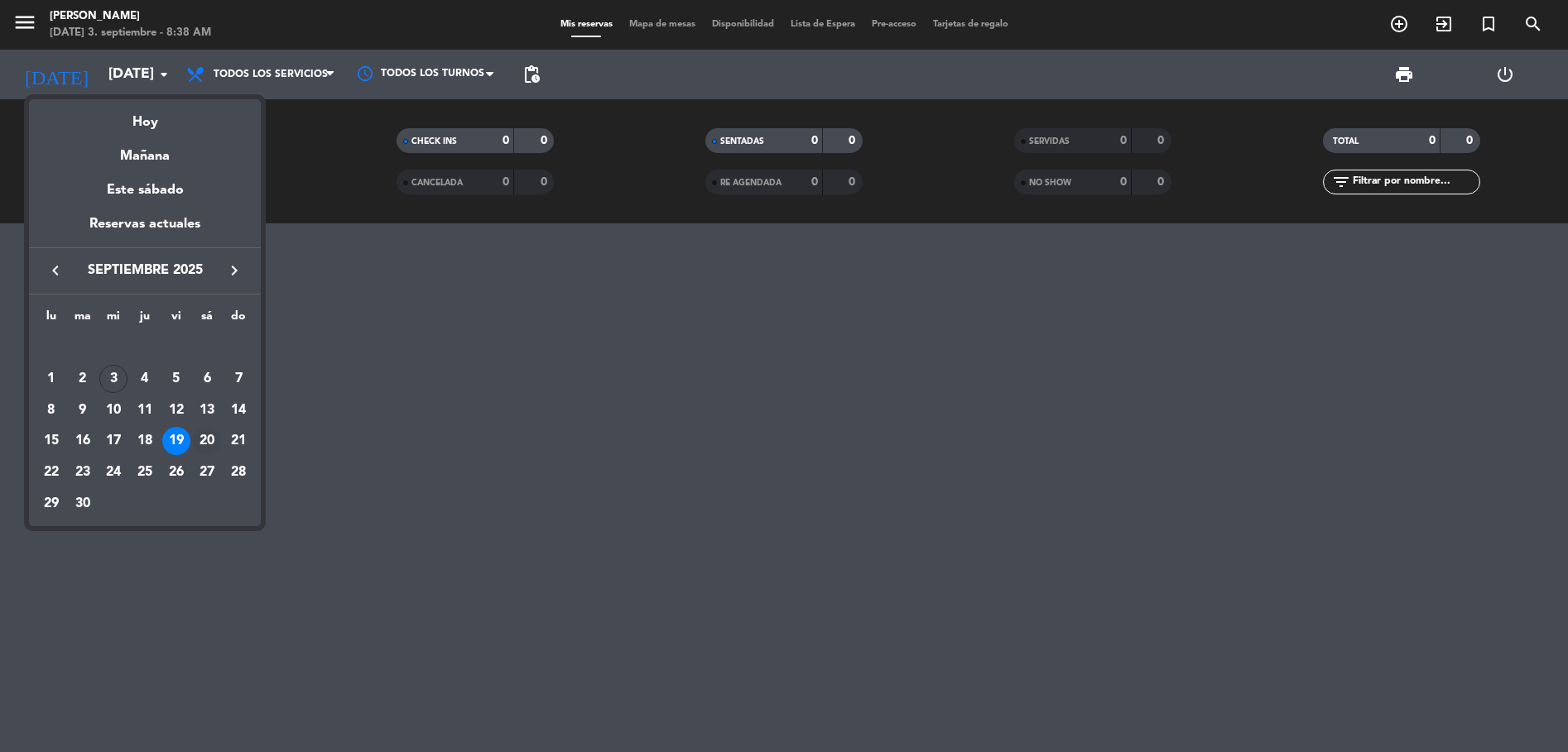
click at [210, 446] on div "20" at bounding box center [207, 441] width 28 height 28
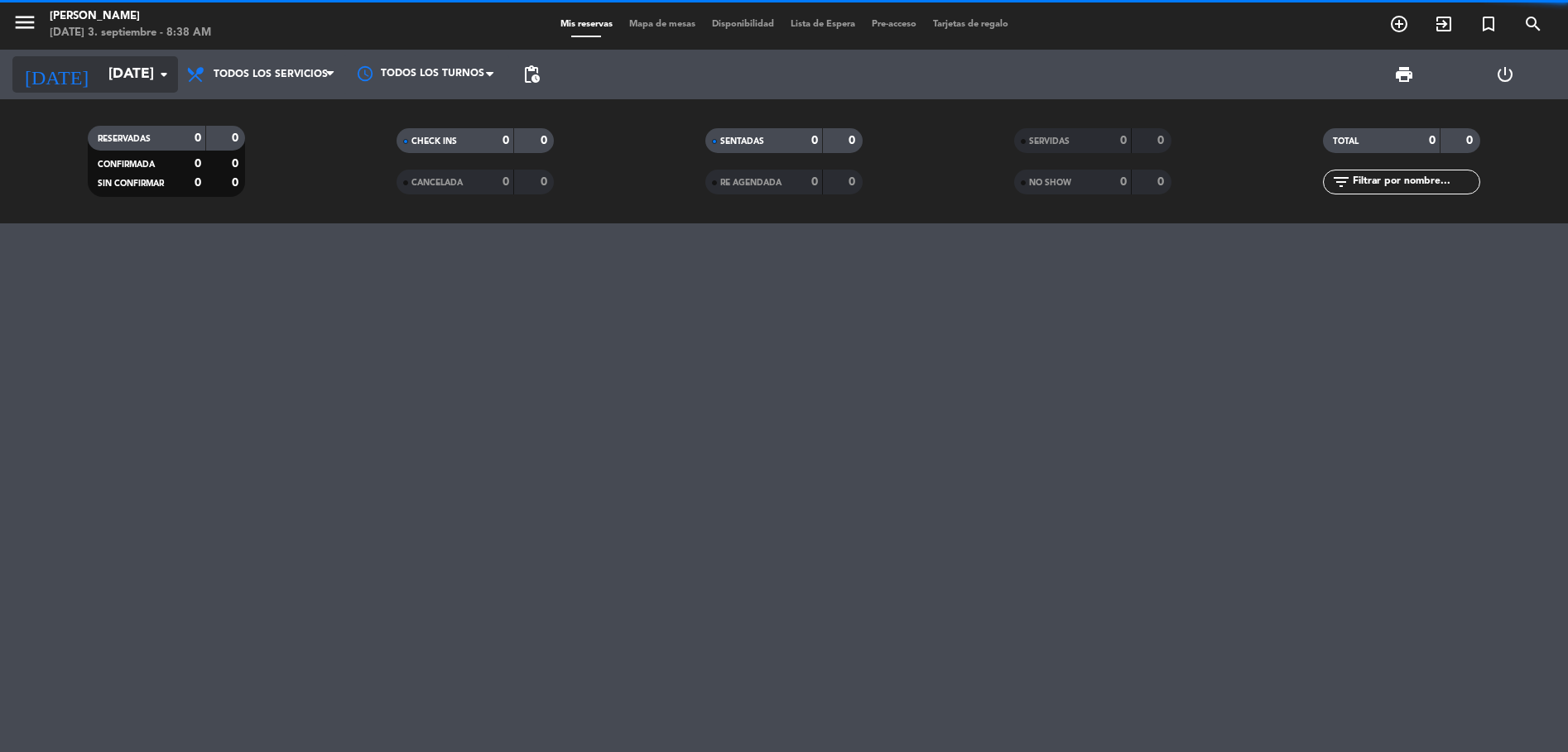
click at [100, 82] on input "[DATE]" at bounding box center [196, 74] width 192 height 33
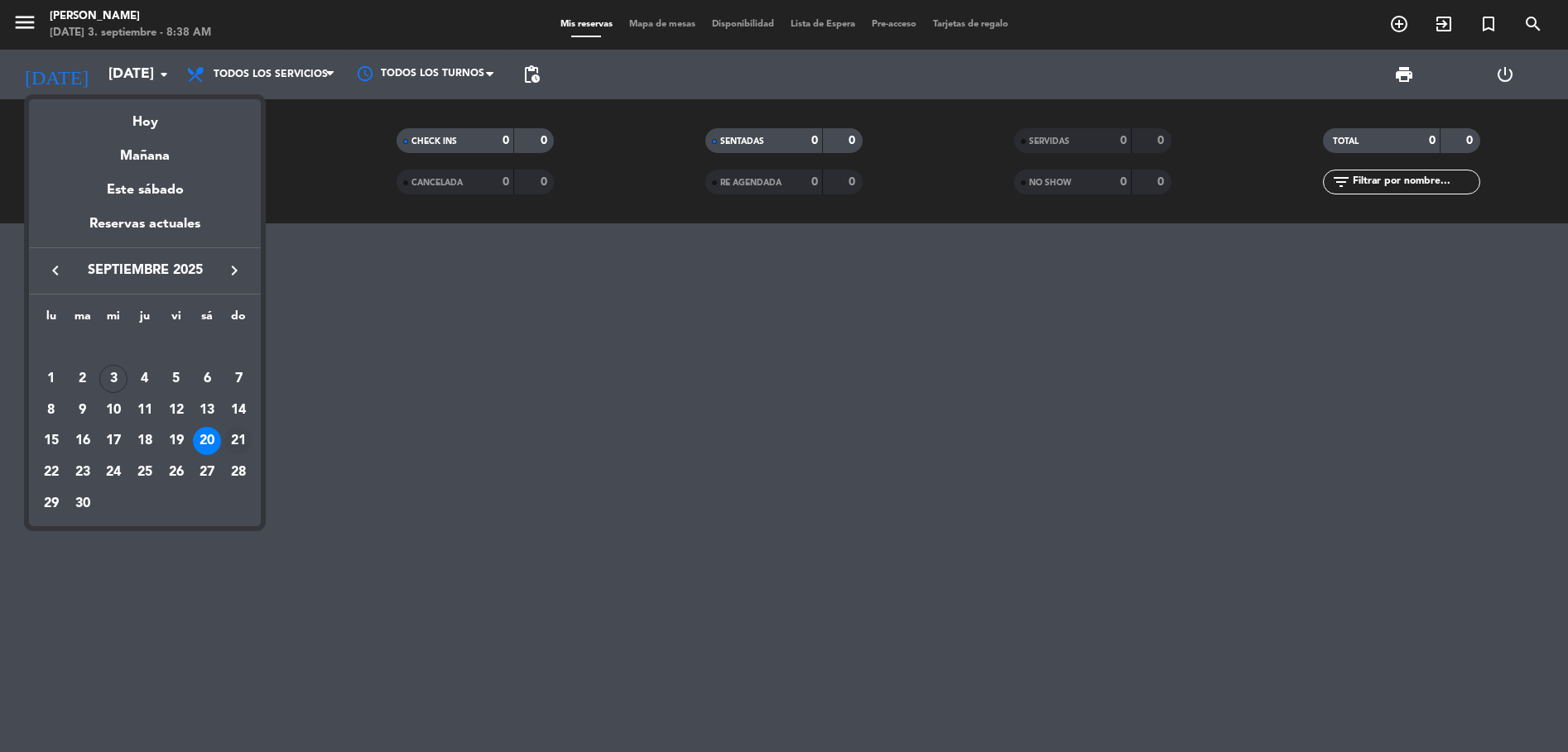
click at [240, 450] on div "21" at bounding box center [238, 441] width 28 height 28
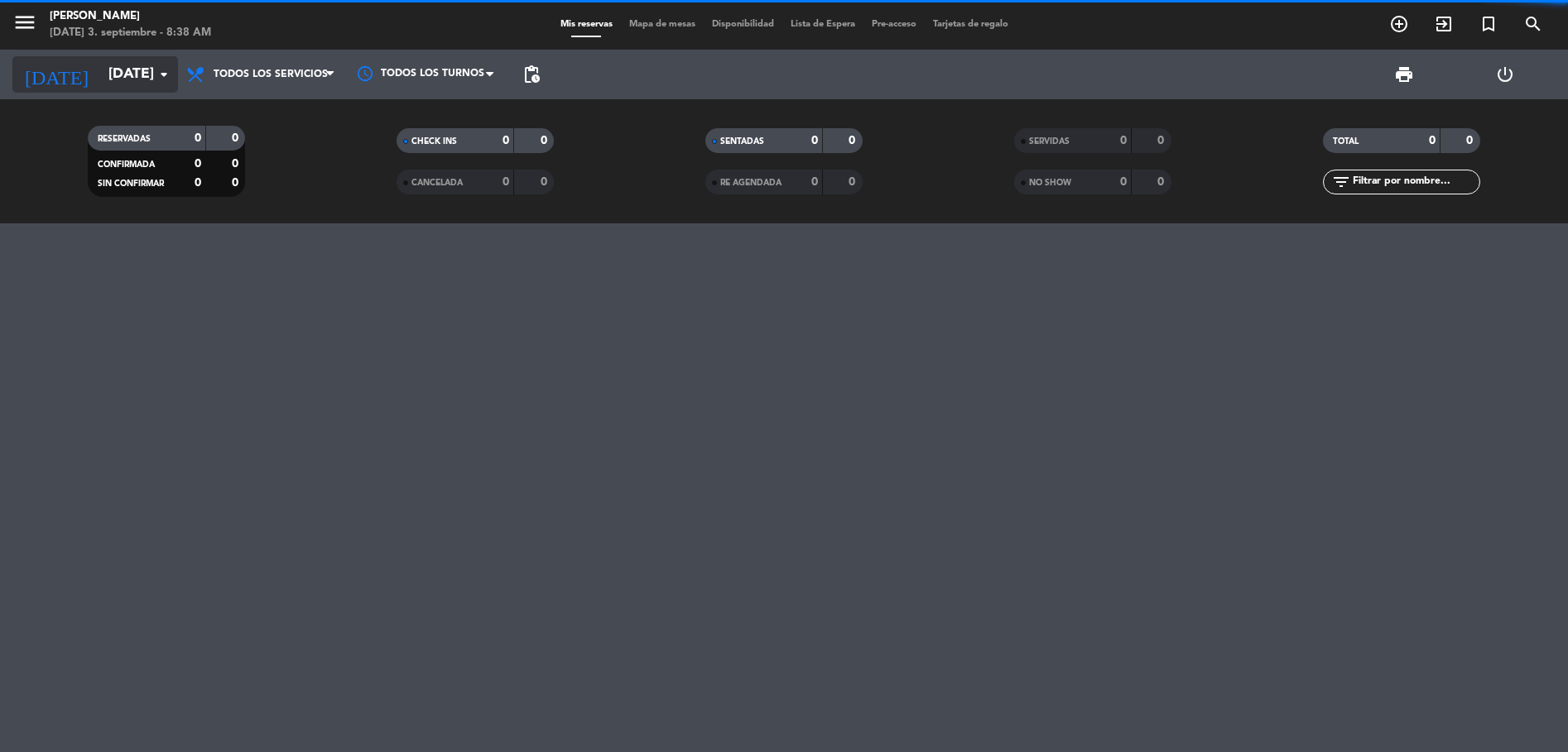
click at [132, 65] on input "[DATE]" at bounding box center [196, 74] width 192 height 33
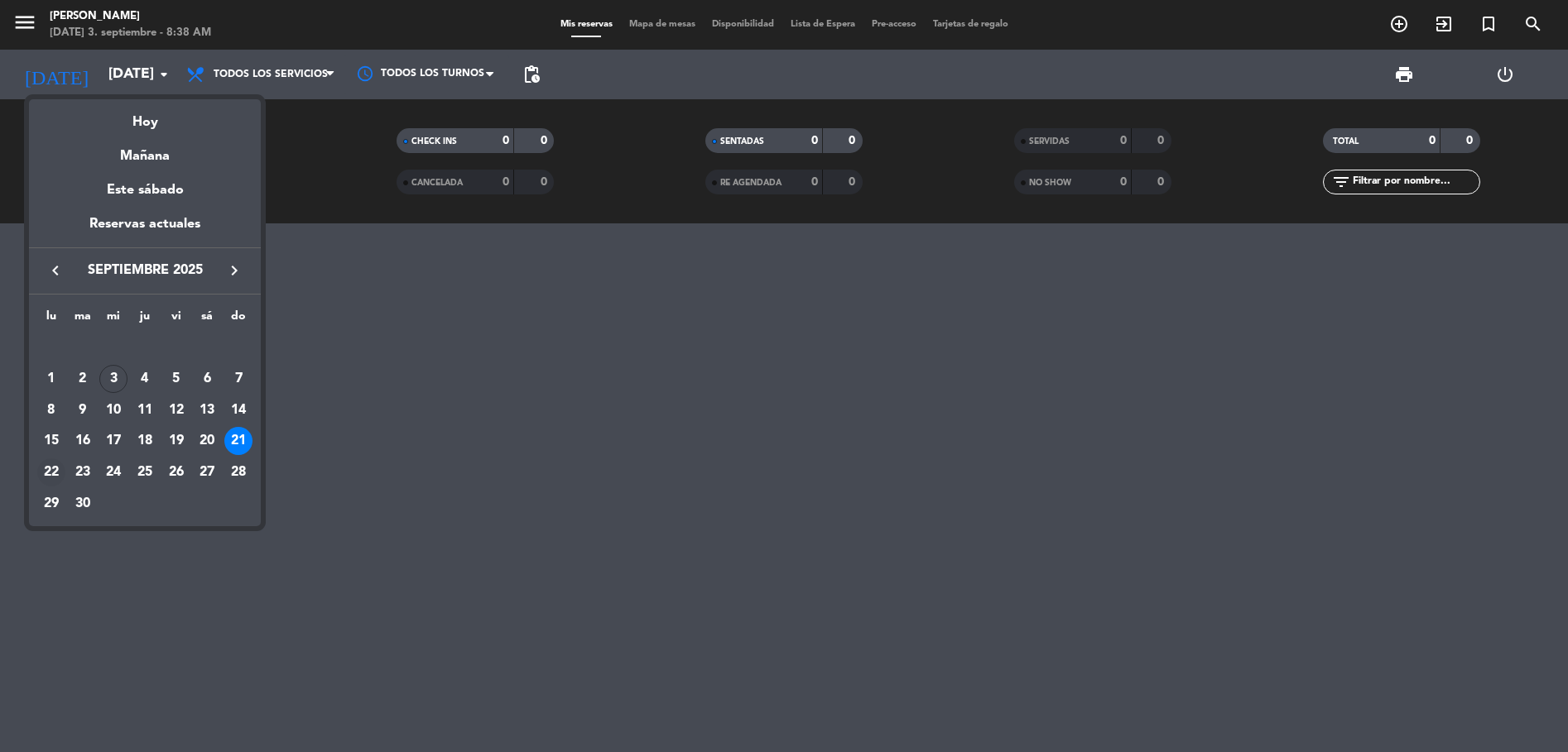
click at [55, 473] on div "22" at bounding box center [51, 472] width 28 height 28
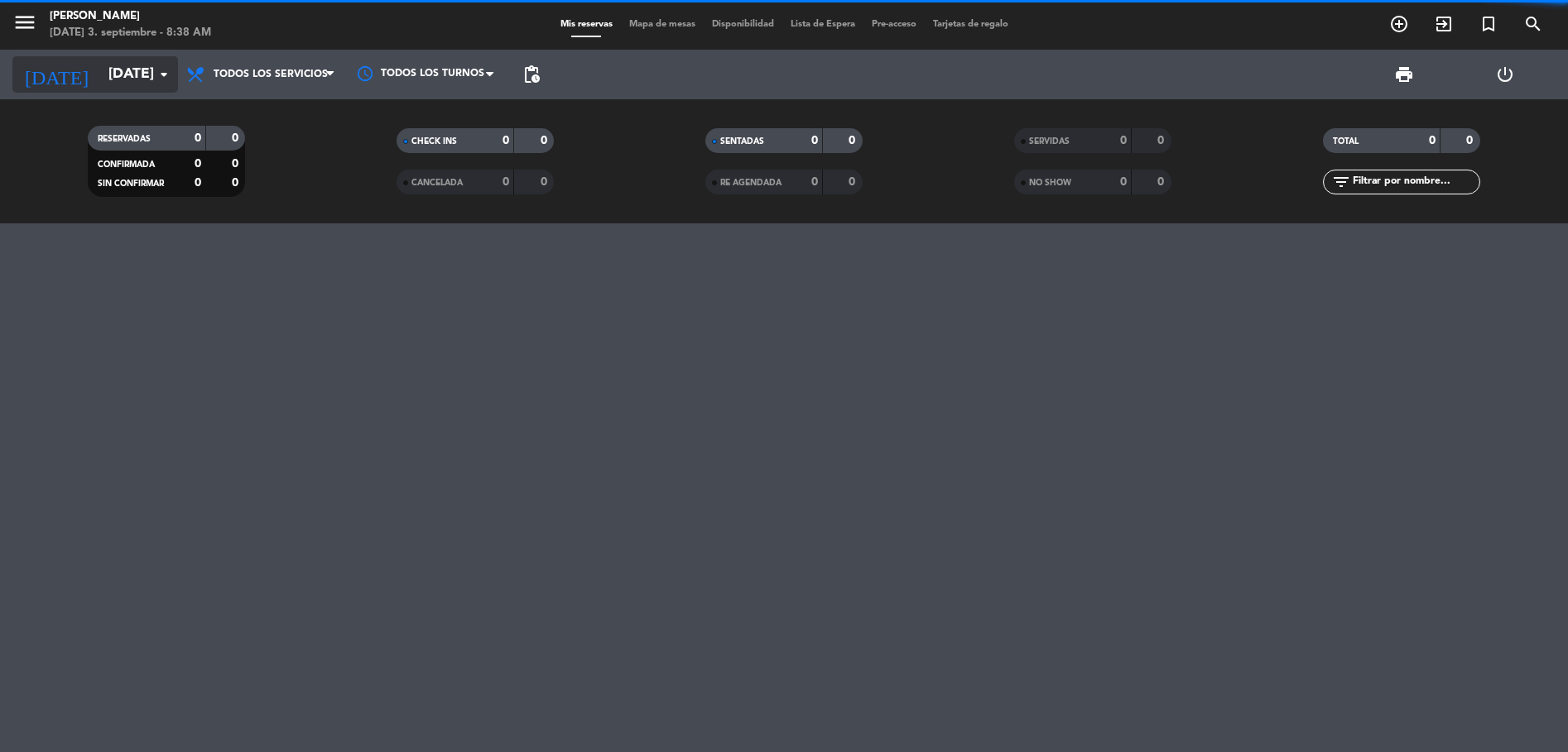
click at [100, 90] on input "[DATE]" at bounding box center [196, 74] width 192 height 33
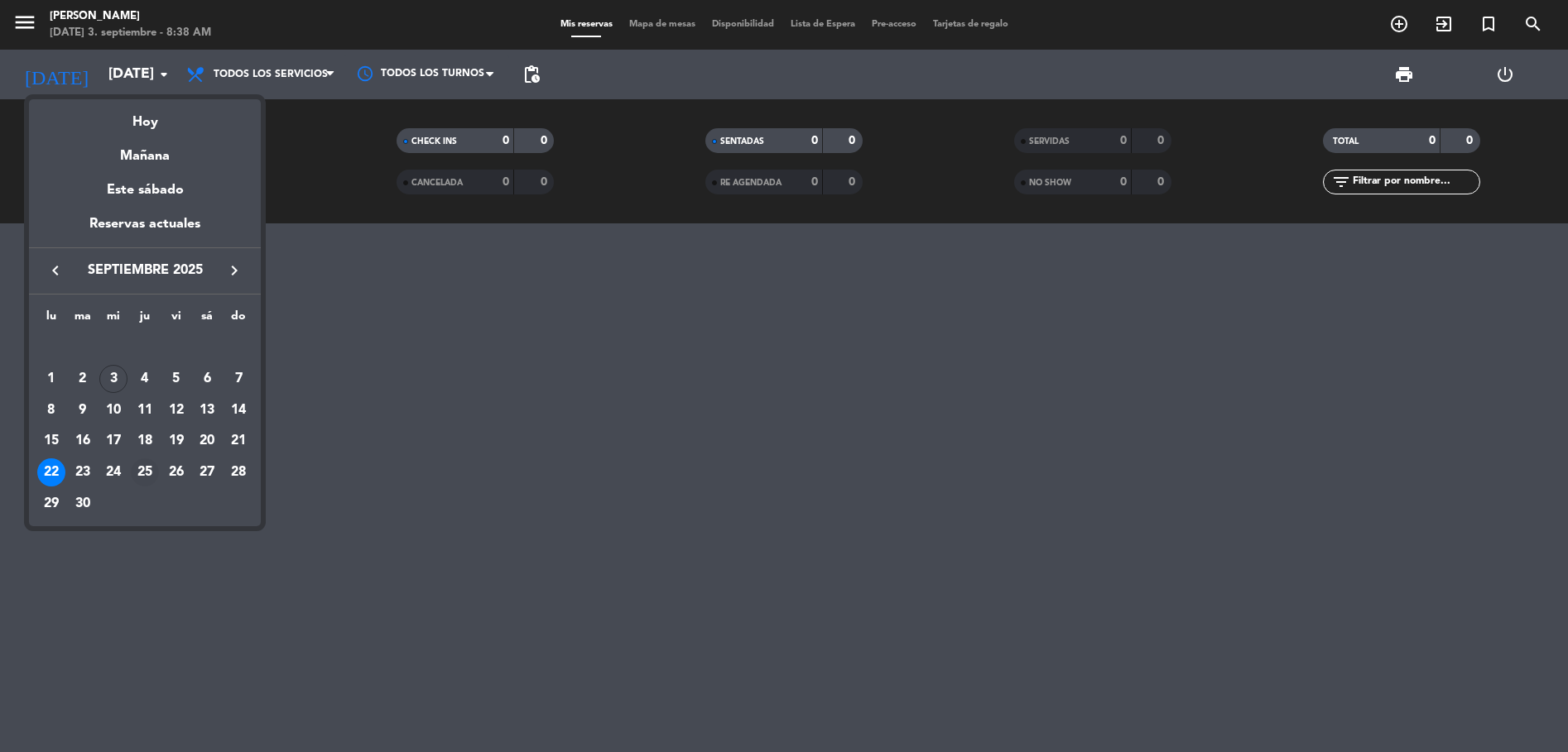
click at [131, 471] on div "25" at bounding box center [144, 472] width 28 height 28
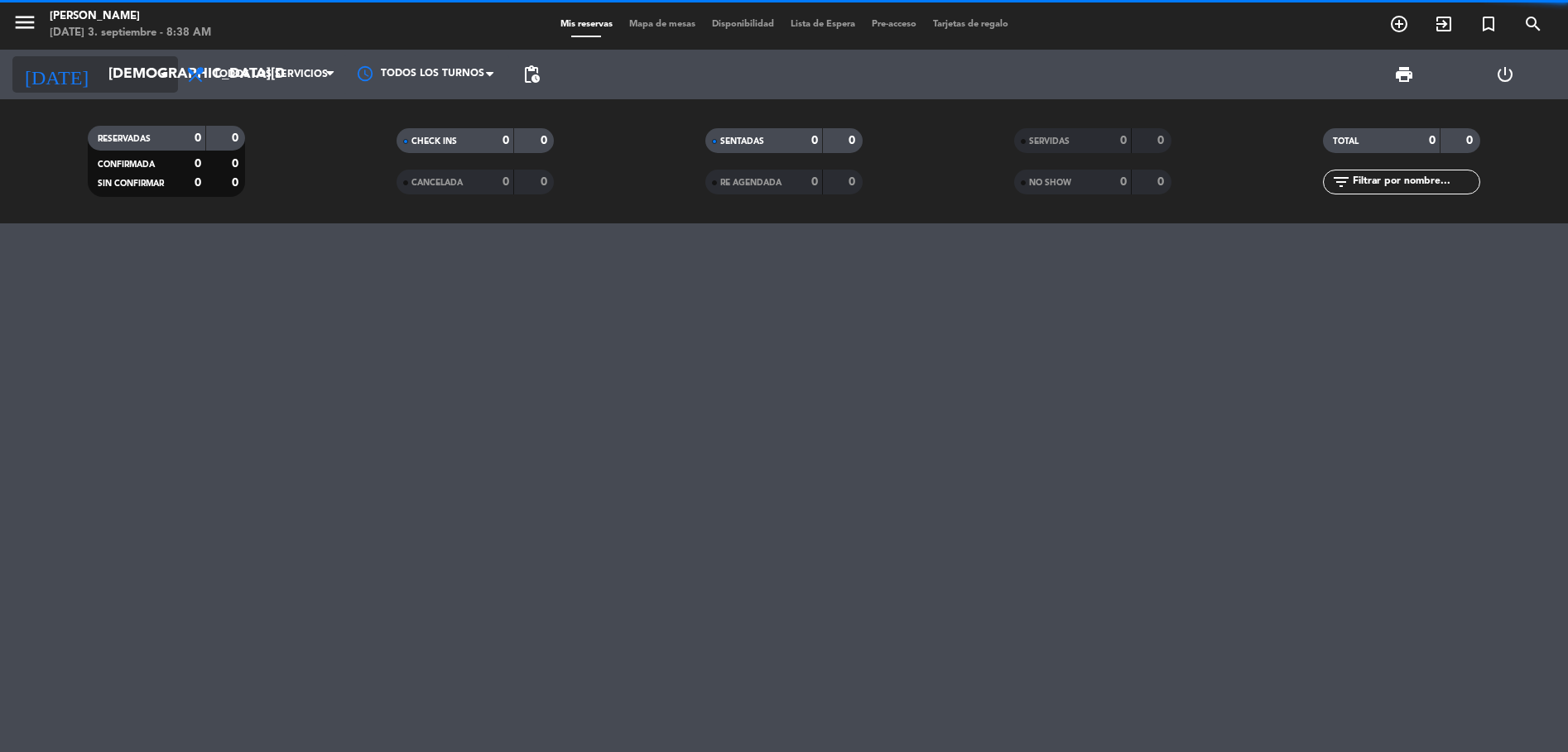
click at [152, 71] on input "[DEMOGRAPHIC_DATA][DATE]" at bounding box center [196, 74] width 192 height 33
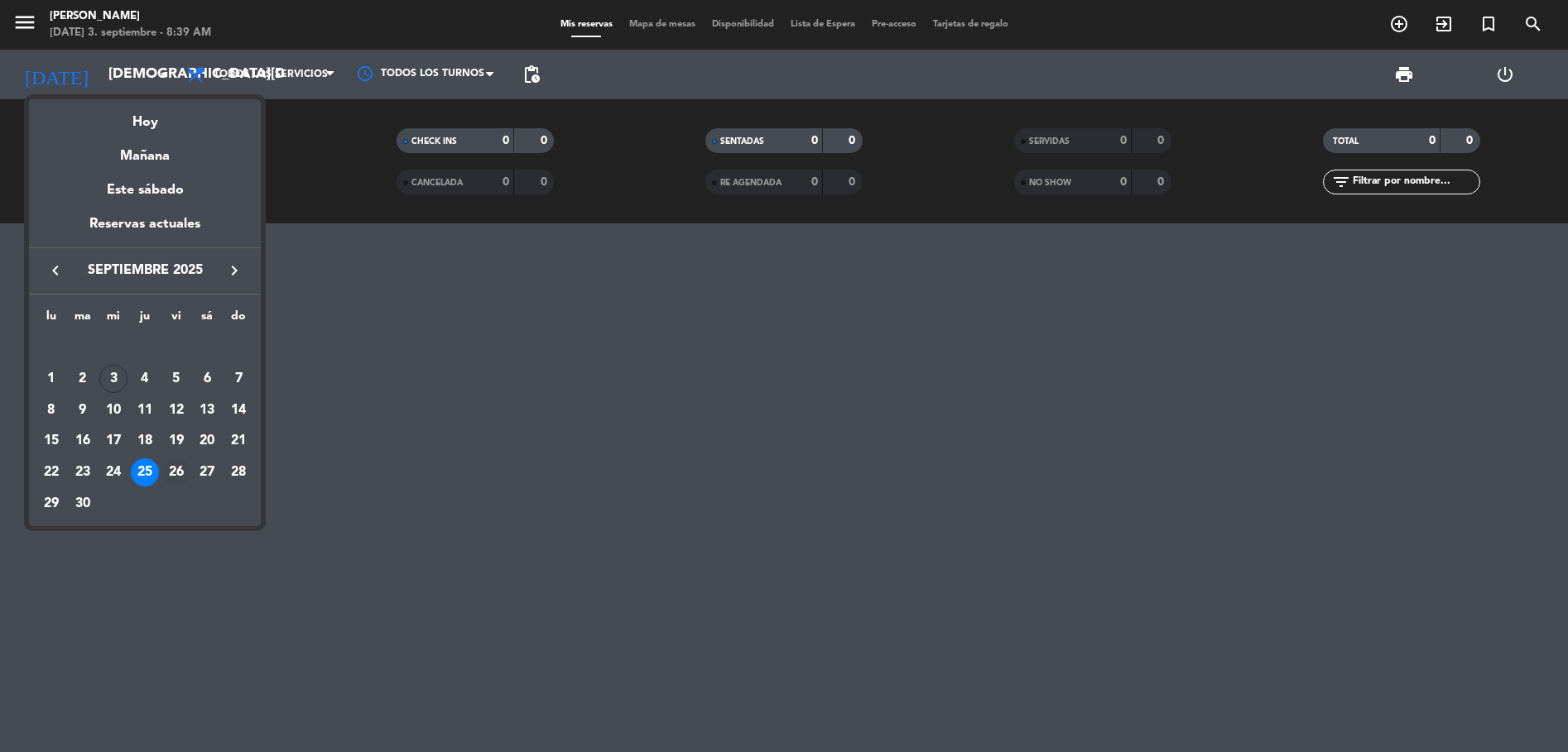
click at [182, 477] on div "26" at bounding box center [176, 472] width 28 height 28
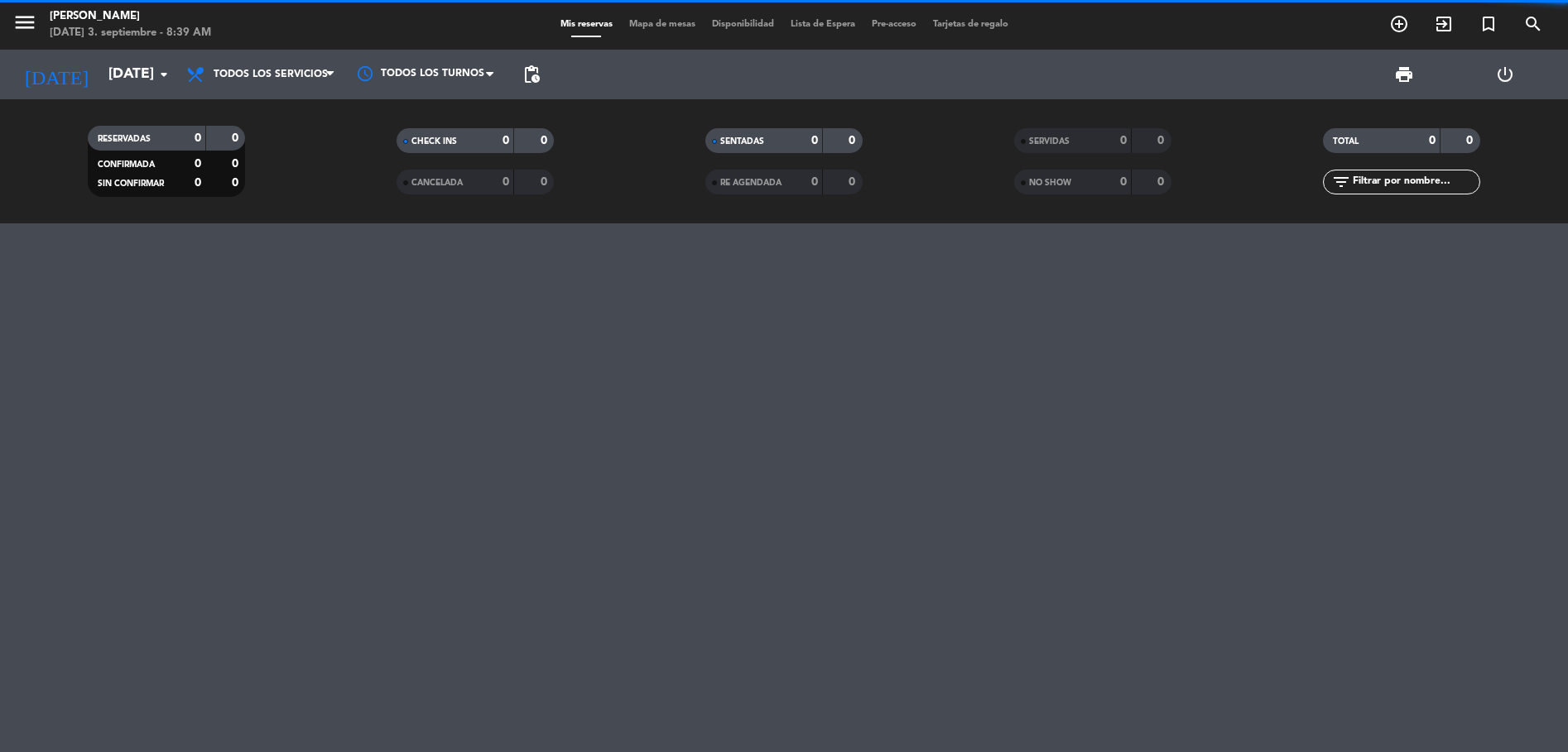
click at [120, 93] on div "[DATE] [DATE] arrow_drop_down" at bounding box center [95, 74] width 165 height 50
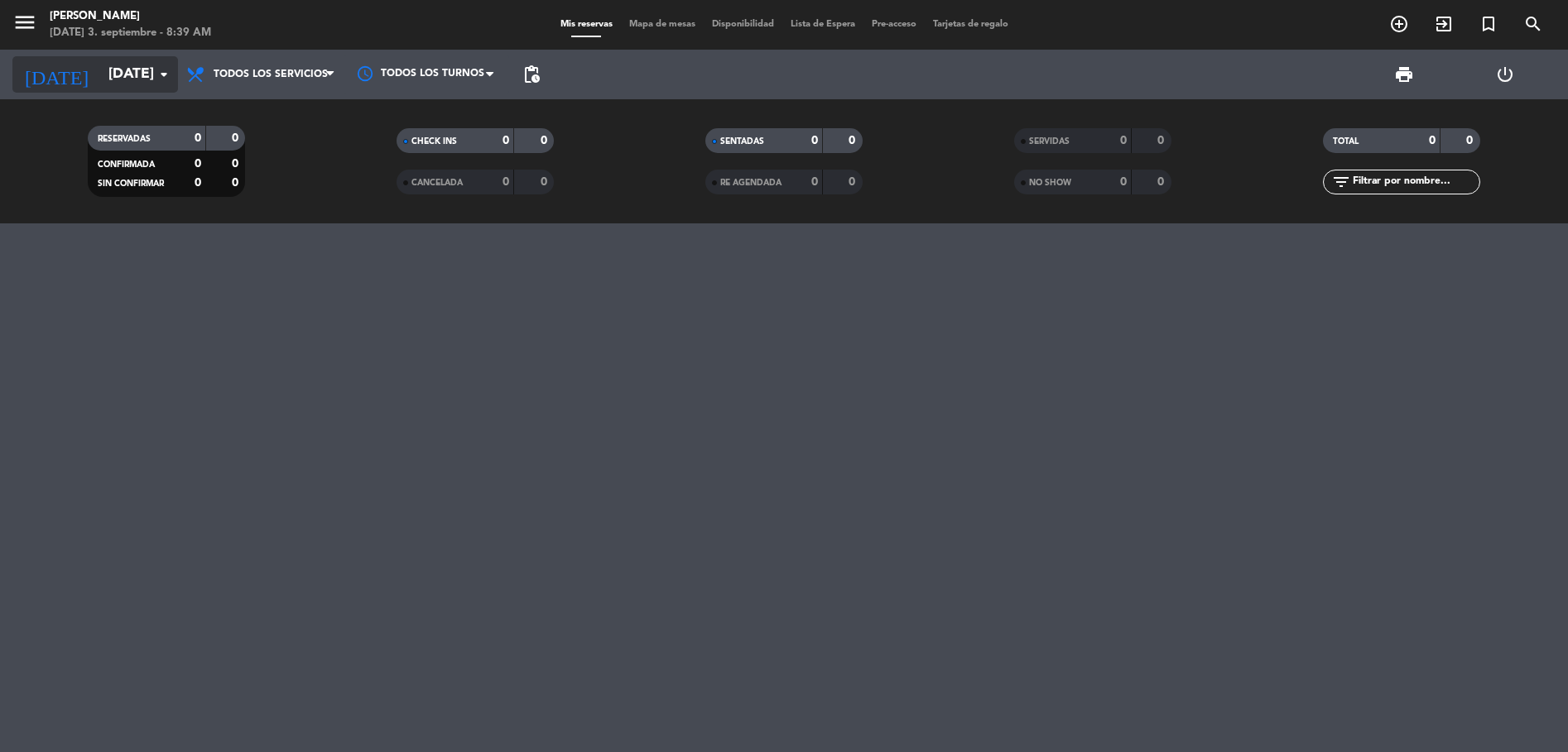
click at [123, 84] on input "[DATE]" at bounding box center [196, 74] width 192 height 33
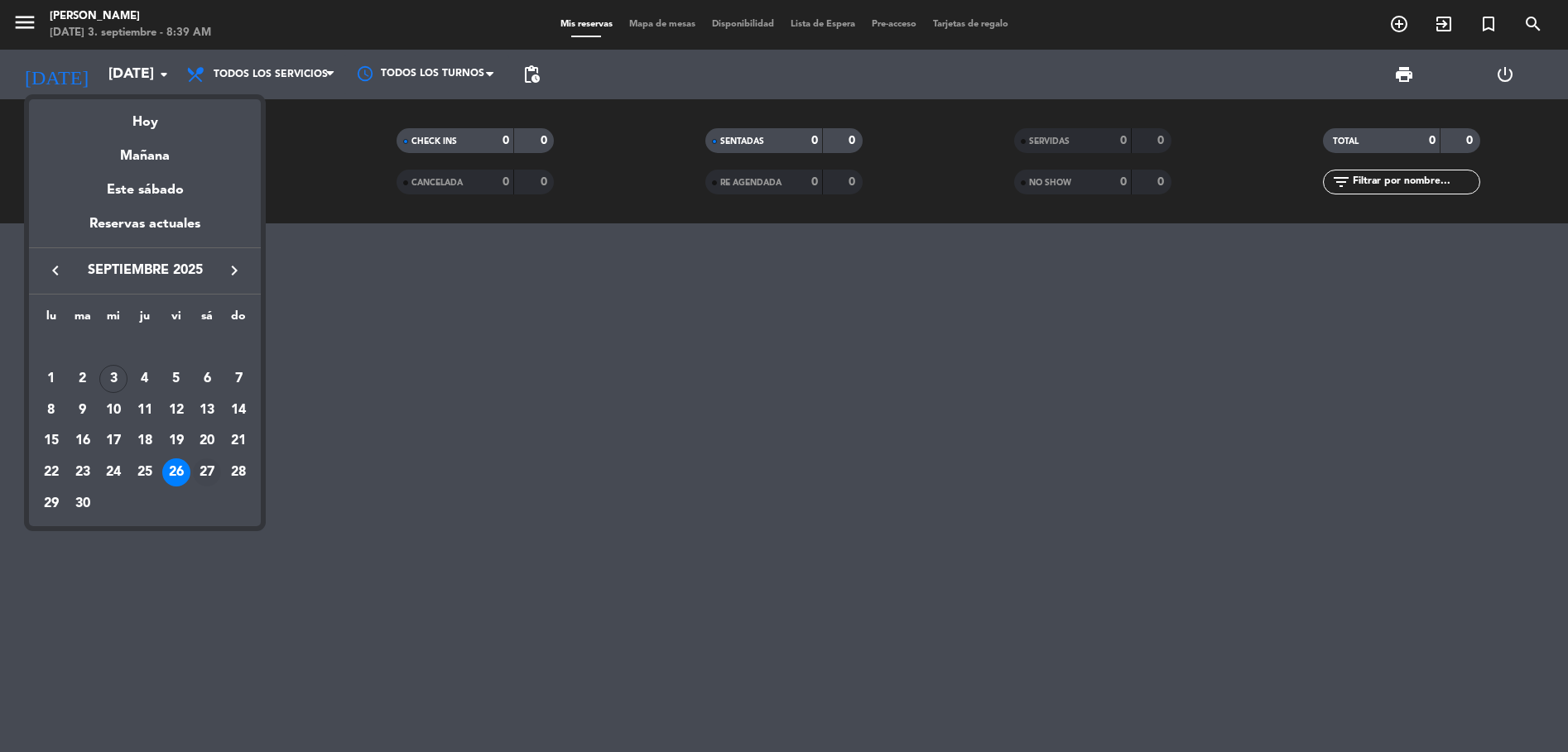
click at [204, 467] on div "27" at bounding box center [207, 472] width 28 height 28
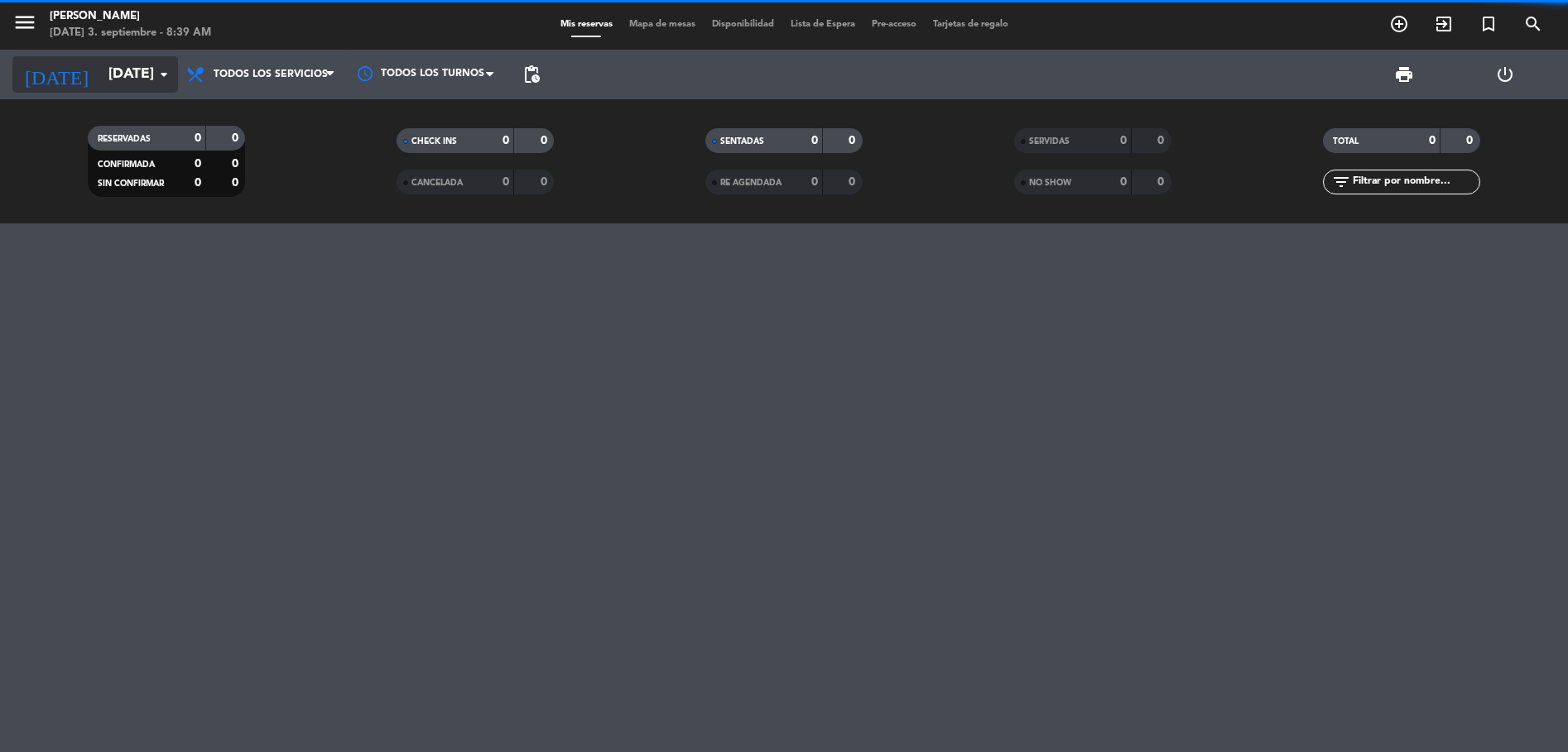
click at [100, 80] on input "[DATE]" at bounding box center [196, 74] width 192 height 33
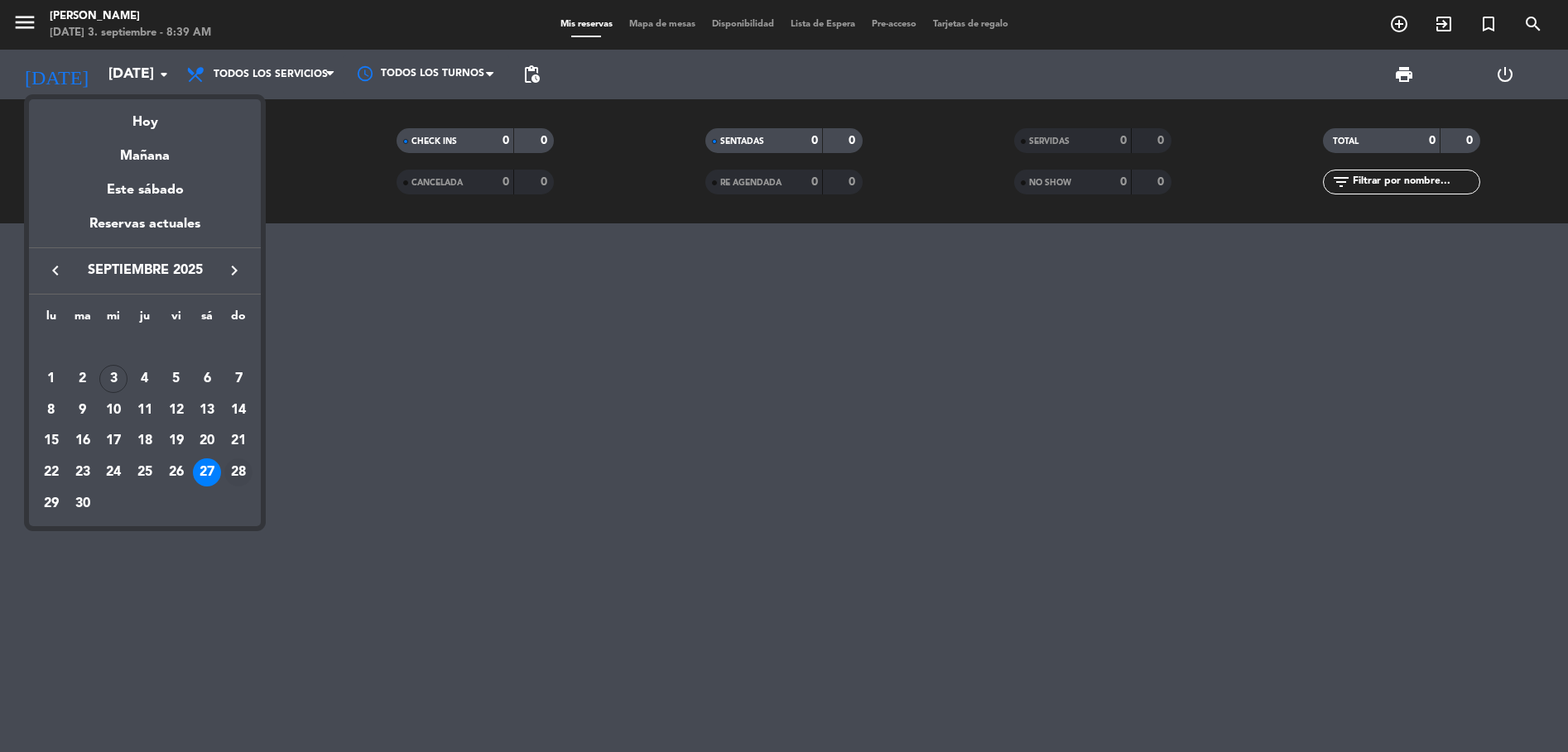
click at [233, 472] on div "28" at bounding box center [238, 472] width 28 height 28
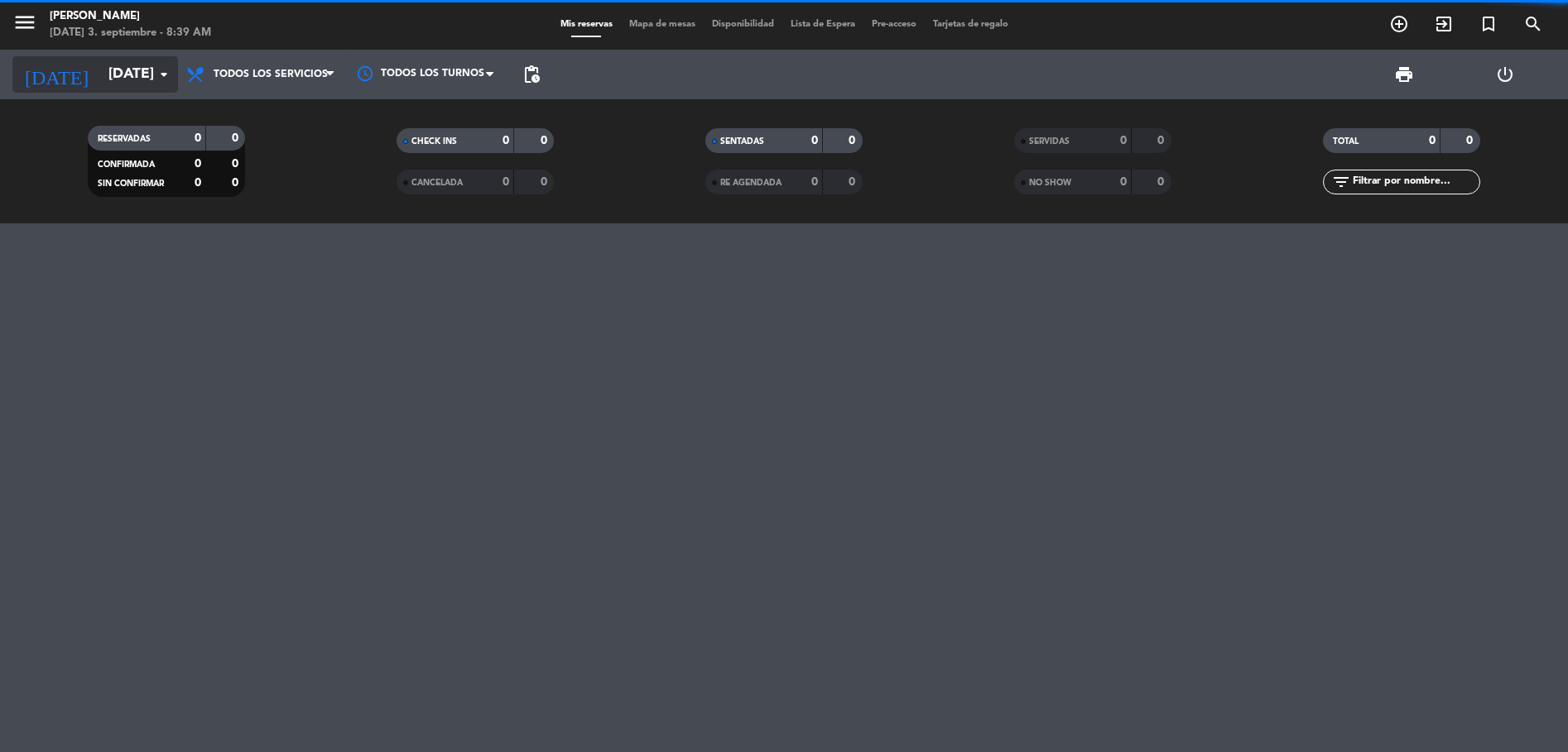
click at [52, 70] on icon "[DATE]" at bounding box center [56, 74] width 88 height 36
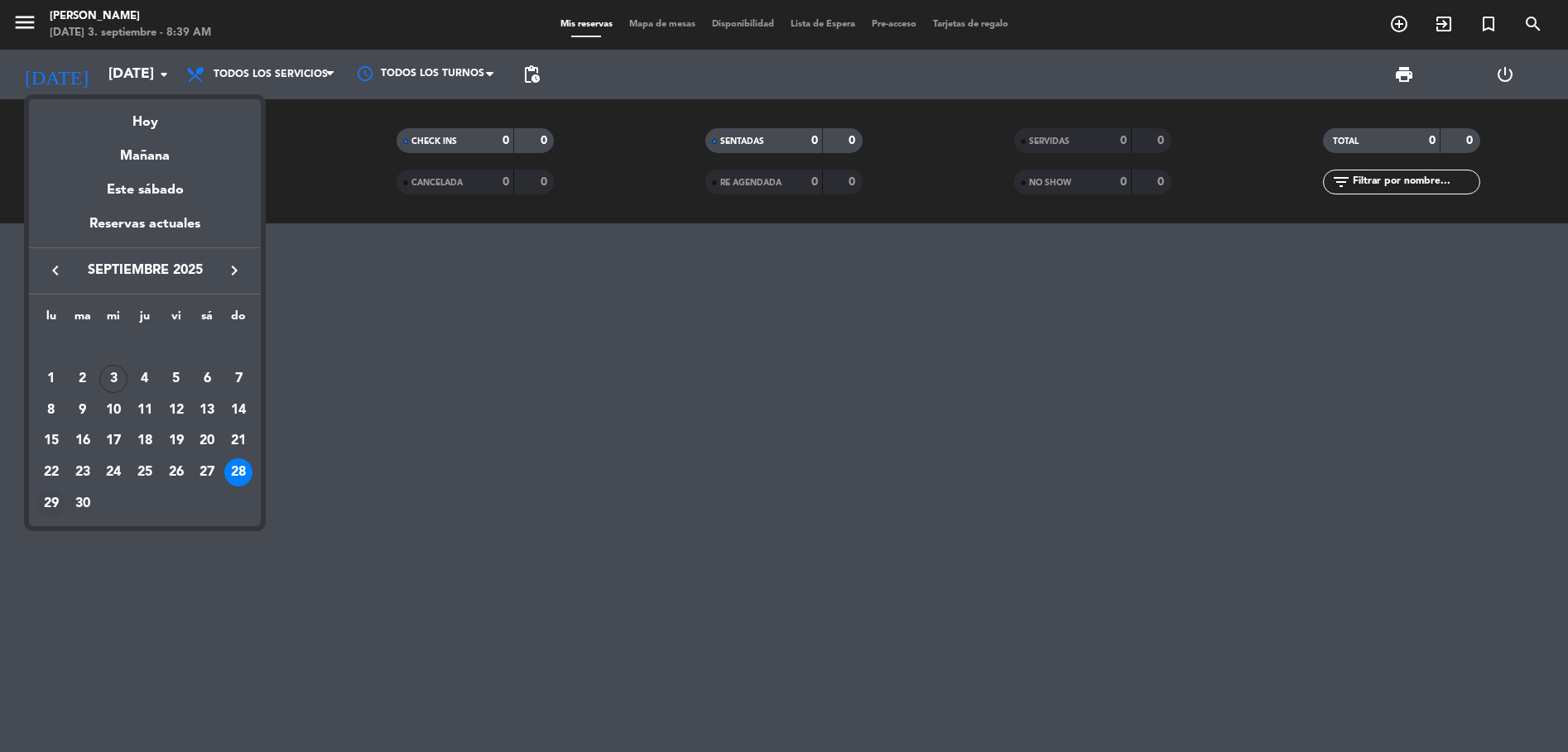
click at [54, 504] on div "29" at bounding box center [51, 503] width 28 height 28
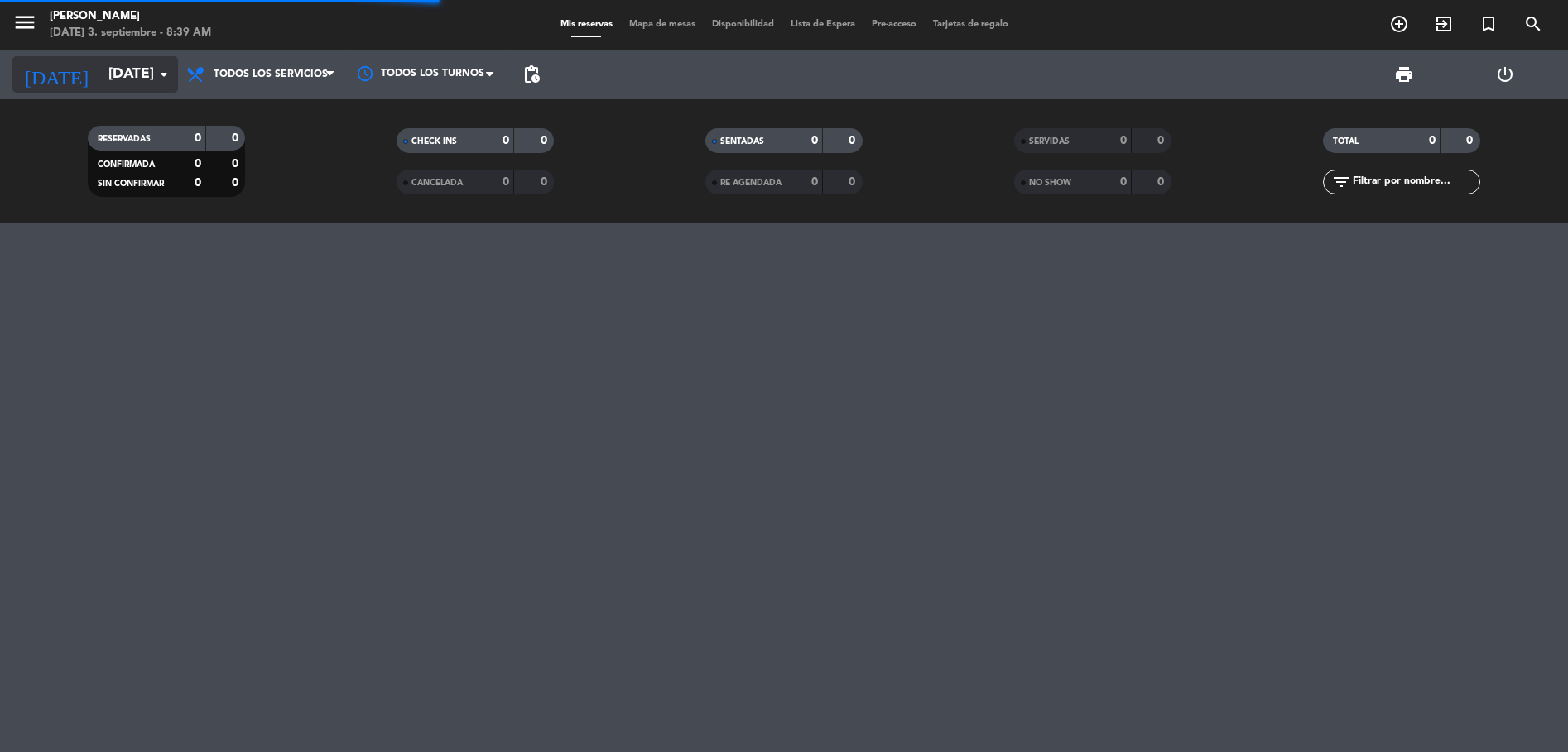
click at [100, 73] on input "[DATE]" at bounding box center [196, 74] width 192 height 33
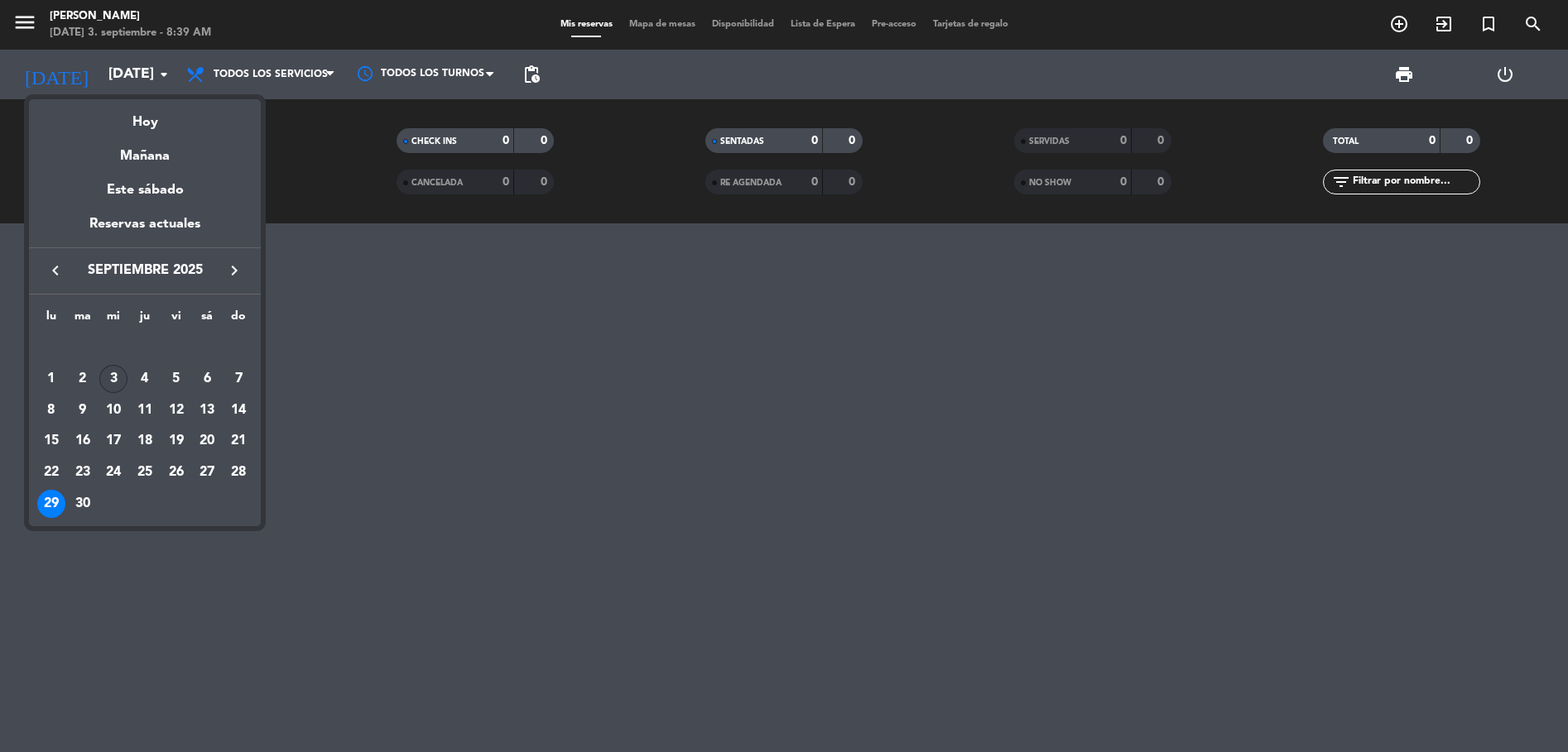
click at [100, 381] on div "3" at bounding box center [113, 378] width 28 height 28
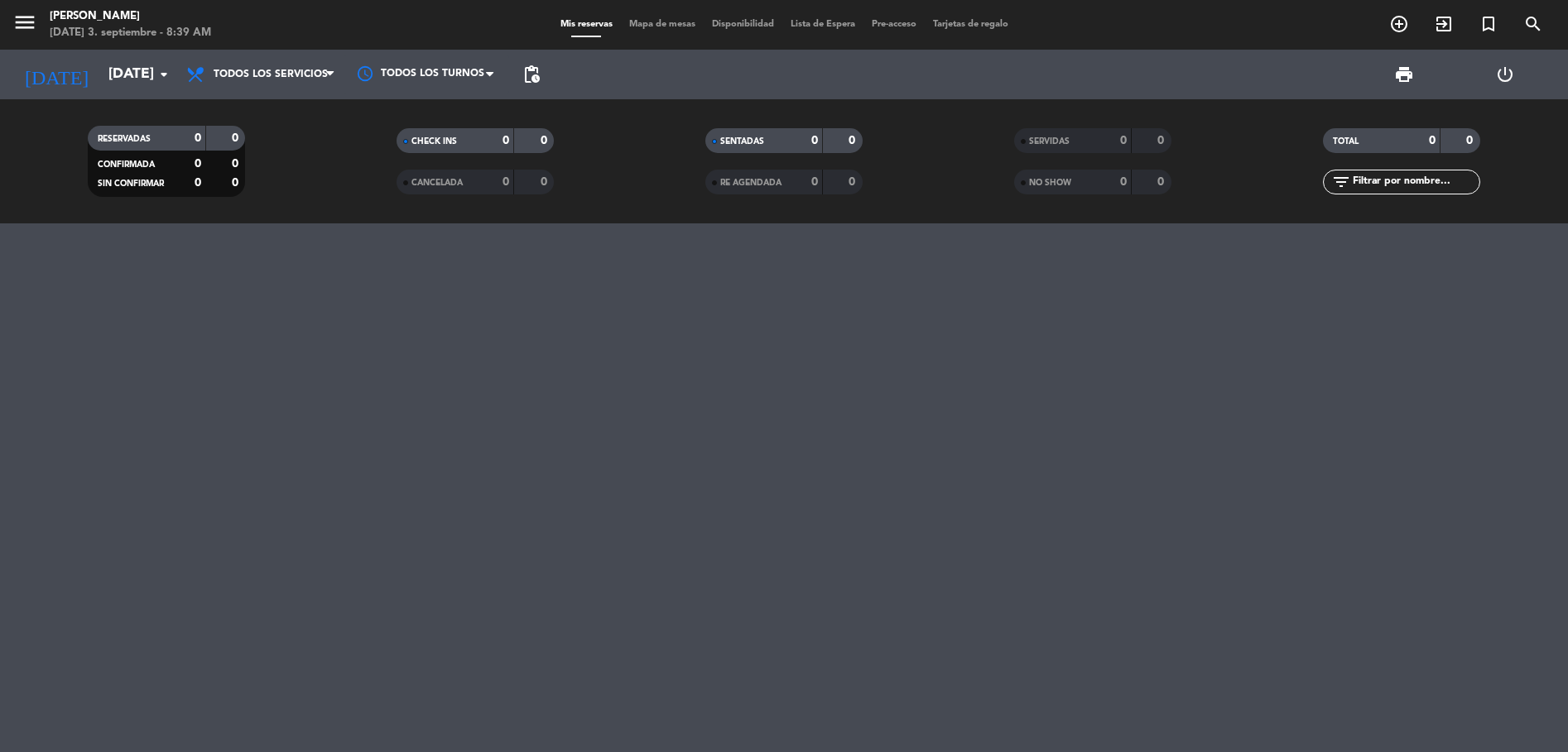
type input "[DATE]"
